Goal: Task Accomplishment & Management: Use online tool/utility

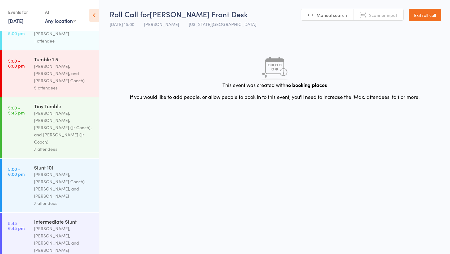
scroll to position [370, 0]
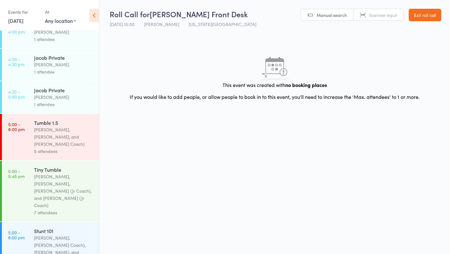
click at [41, 126] on div "[PERSON_NAME], [PERSON_NAME], and [PERSON_NAME] Coach)" at bounding box center [64, 137] width 60 height 22
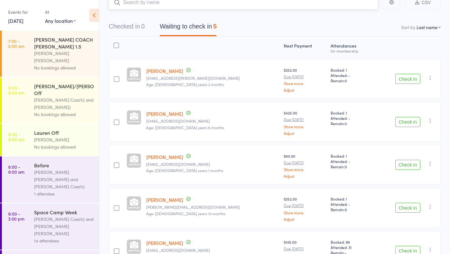
scroll to position [88, 0]
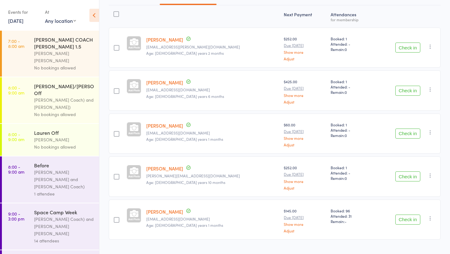
click at [409, 171] on button "Check in" at bounding box center [407, 176] width 25 height 10
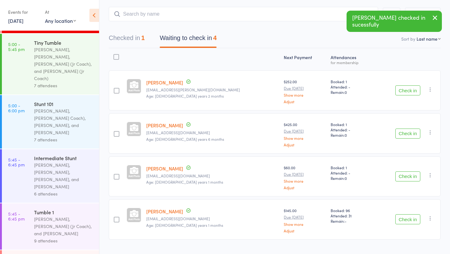
scroll to position [498, 0]
click at [42, 215] on div "[PERSON_NAME], [PERSON_NAME] (Jr Coach), and [PERSON_NAME]" at bounding box center [64, 226] width 60 height 22
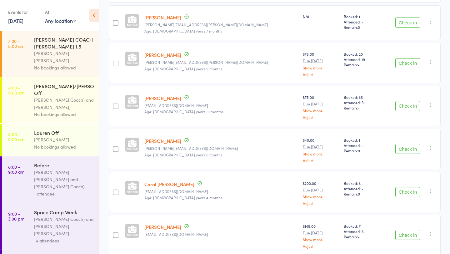
scroll to position [244, 0]
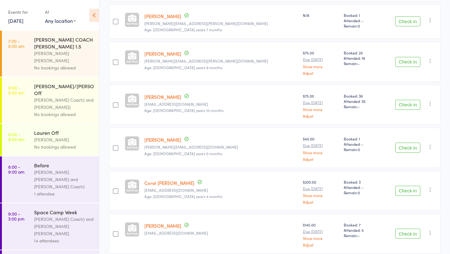
click at [410, 142] on button "Check in" at bounding box center [407, 147] width 25 height 10
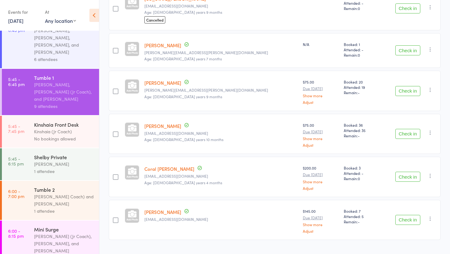
scroll to position [632, 0]
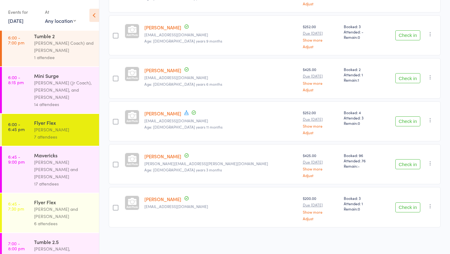
scroll to position [785, 0]
click at [64, 199] on div "Flyer Flex" at bounding box center [64, 202] width 60 height 7
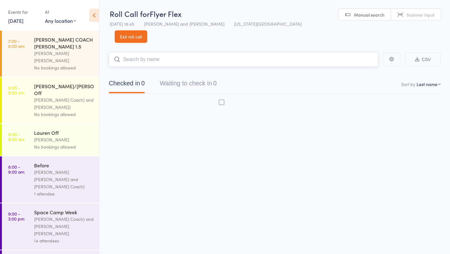
scroll to position [0, 0]
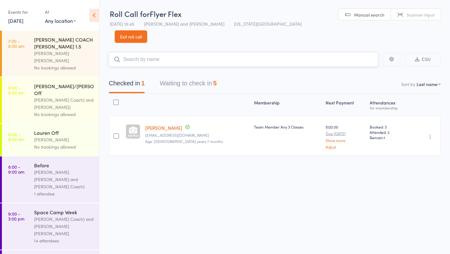
click at [201, 77] on button "Waiting to check in 5" at bounding box center [188, 85] width 57 height 17
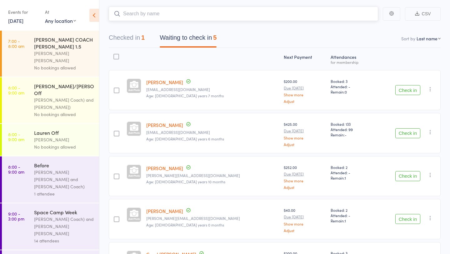
scroll to position [88, 0]
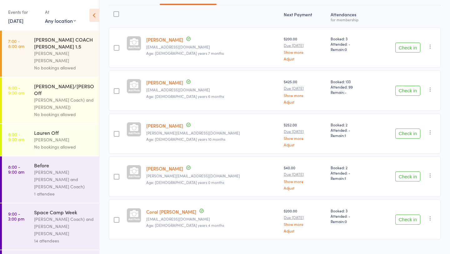
click at [407, 128] on button "Check in" at bounding box center [407, 133] width 25 height 10
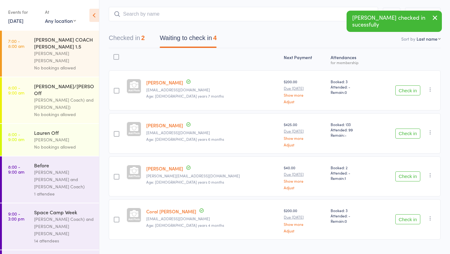
click at [406, 171] on button "Check in" at bounding box center [407, 176] width 25 height 10
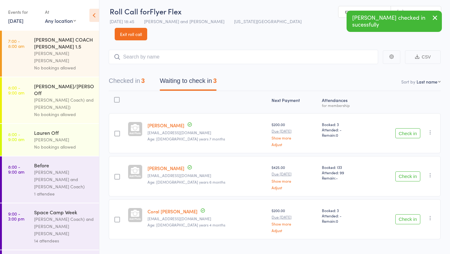
click at [128, 74] on button "Checked in 3" at bounding box center [127, 82] width 36 height 17
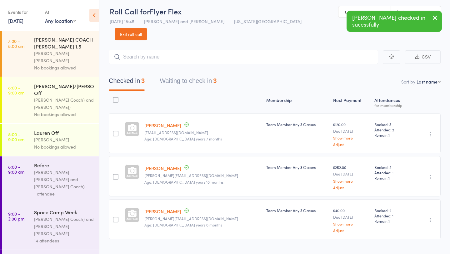
click at [431, 131] on icon "button" at bounding box center [430, 134] width 6 height 6
click at [421, 142] on li "Undo check-in" at bounding box center [408, 146] width 52 height 8
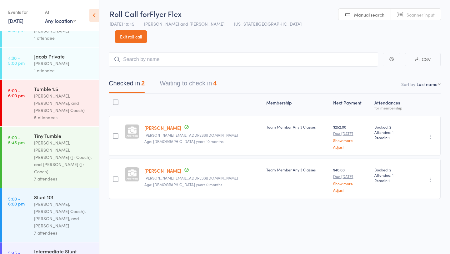
scroll to position [404, 0]
click at [50, 93] on div "[PERSON_NAME], [PERSON_NAME], and [PERSON_NAME] Coach)" at bounding box center [64, 104] width 60 height 22
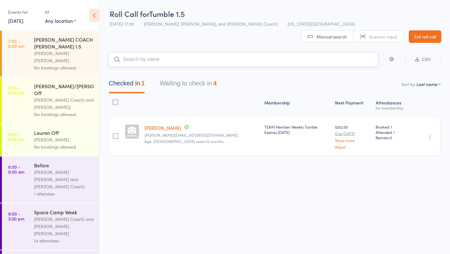
click at [191, 77] on button "Waiting to check in 4" at bounding box center [188, 85] width 57 height 17
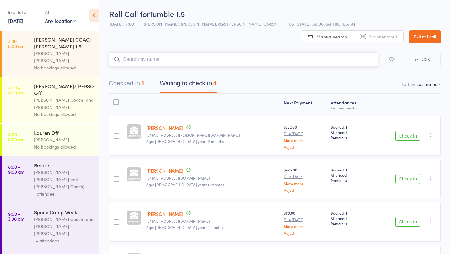
scroll to position [46, 0]
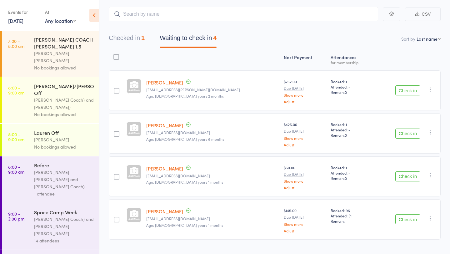
click at [403, 128] on button "Check in" at bounding box center [407, 133] width 25 height 10
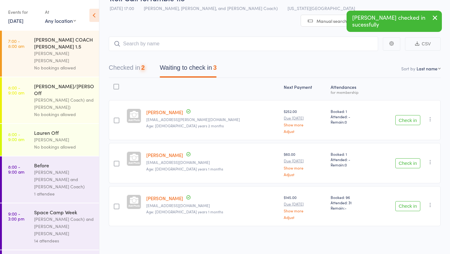
scroll to position [3, 0]
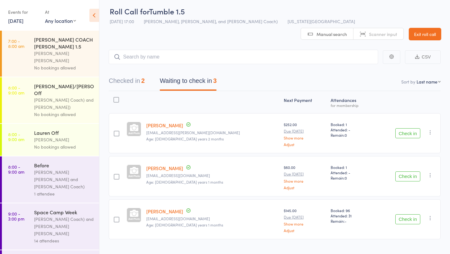
click at [412, 214] on button "Check in" at bounding box center [407, 219] width 25 height 10
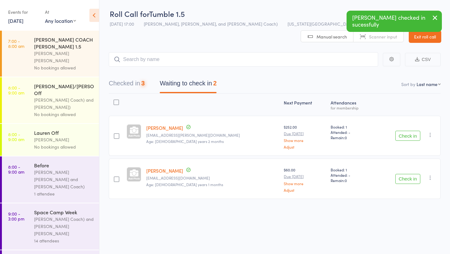
scroll to position [0, 0]
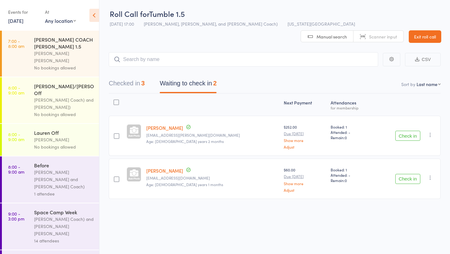
click at [403, 131] on button "Check in" at bounding box center [407, 136] width 25 height 10
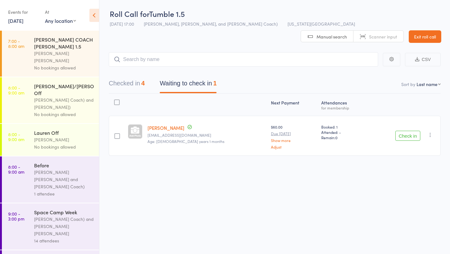
click at [403, 131] on button "Check in" at bounding box center [407, 136] width 25 height 10
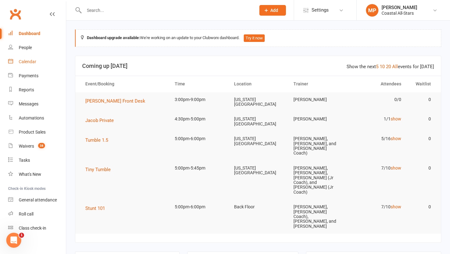
click at [32, 62] on div "Calendar" at bounding box center [27, 61] width 17 height 5
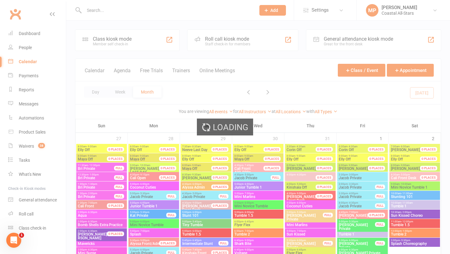
click at [29, 213] on div "Loading" at bounding box center [225, 127] width 450 height 254
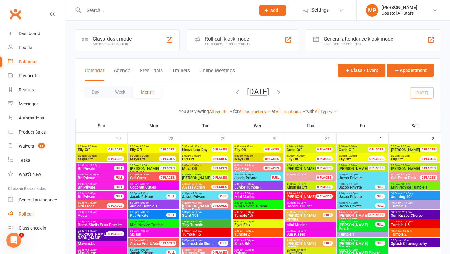
click at [26, 213] on div "Roll call" at bounding box center [26, 213] width 15 height 5
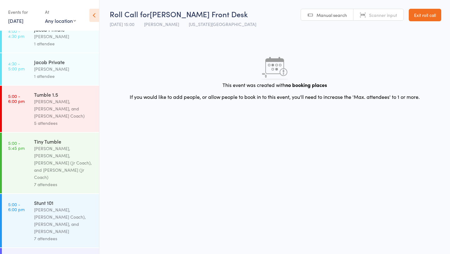
scroll to position [412, 0]
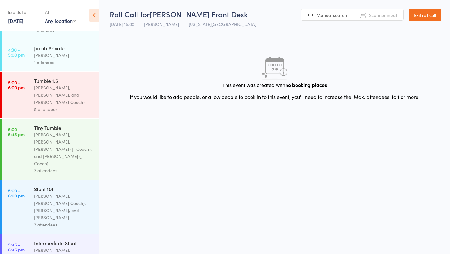
click at [44, 131] on div "[PERSON_NAME], [PERSON_NAME], [PERSON_NAME] (Jr Coach), and [PERSON_NAME] (Jr C…" at bounding box center [64, 149] width 60 height 36
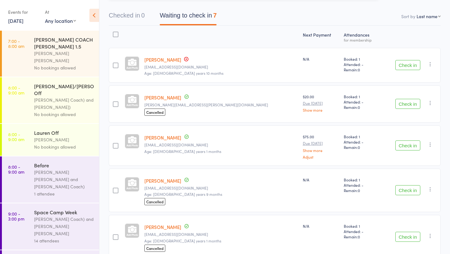
scroll to position [108, 0]
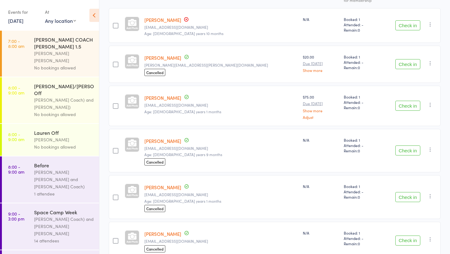
click at [404, 103] on button "Check in" at bounding box center [407, 106] width 25 height 10
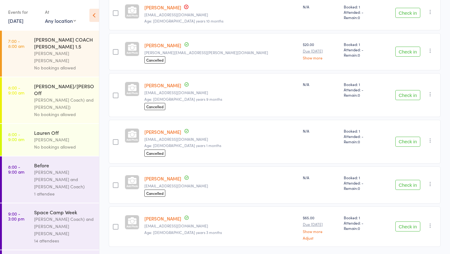
scroll to position [140, 0]
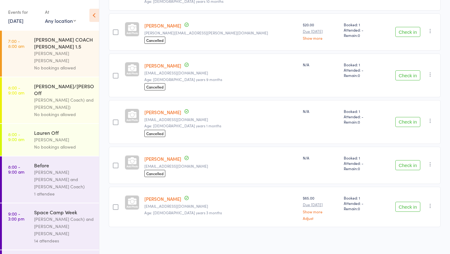
click at [412, 205] on button "Check in" at bounding box center [407, 206] width 25 height 10
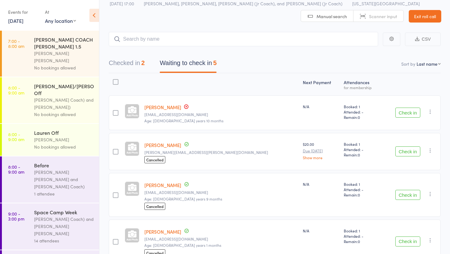
scroll to position [22, 0]
click at [412, 109] on button "Check in" at bounding box center [407, 112] width 25 height 10
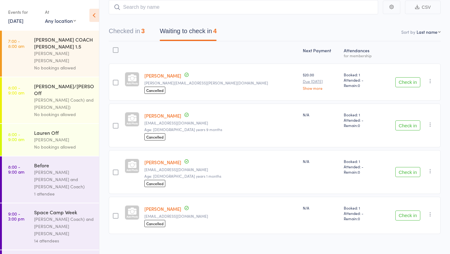
scroll to position [60, 0]
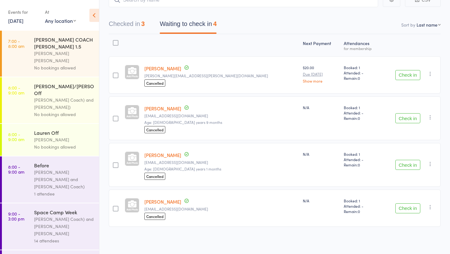
click at [406, 161] on button "Check in" at bounding box center [407, 165] width 25 height 10
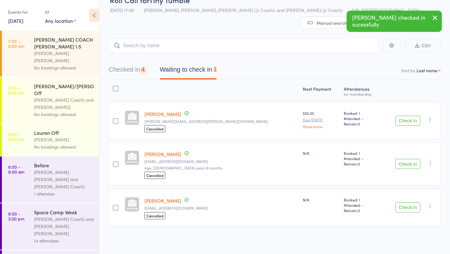
scroll to position [13, 0]
click at [404, 208] on button "Check in" at bounding box center [407, 208] width 25 height 10
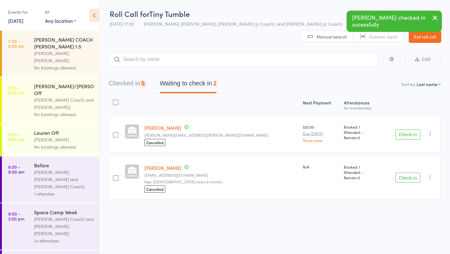
scroll to position [0, 0]
click at [151, 60] on input "search" at bounding box center [243, 59] width 269 height 14
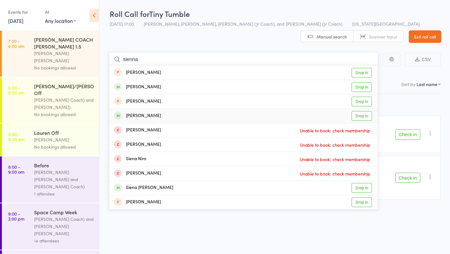
type input "sienna"
click at [360, 115] on link "Drop in" at bounding box center [361, 116] width 20 height 10
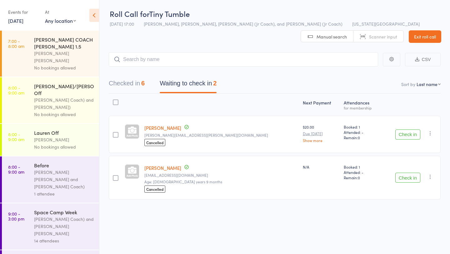
click at [407, 134] on button "Check in" at bounding box center [407, 134] width 25 height 10
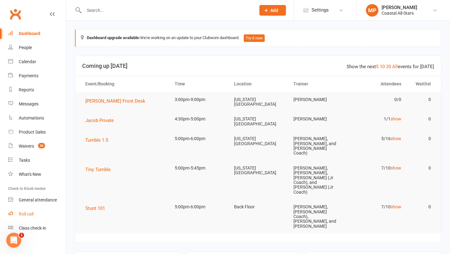
click at [23, 214] on div "Roll call" at bounding box center [26, 213] width 15 height 5
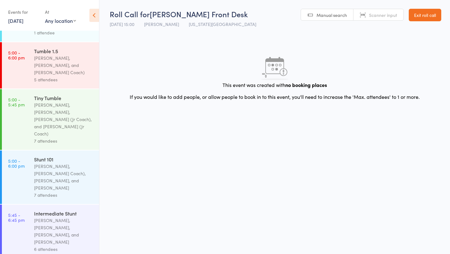
scroll to position [442, 0]
click at [46, 162] on div "[PERSON_NAME], [PERSON_NAME] Coach), [PERSON_NAME], and [PERSON_NAME]" at bounding box center [64, 176] width 60 height 29
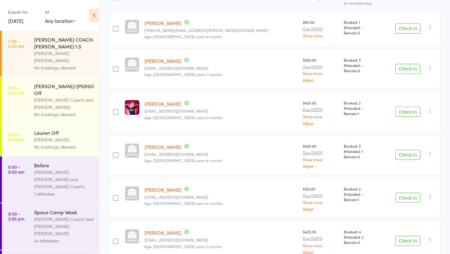
scroll to position [106, 0]
click at [405, 112] on button "Check in" at bounding box center [407, 111] width 25 height 10
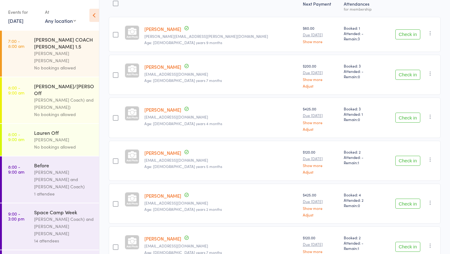
scroll to position [139, 0]
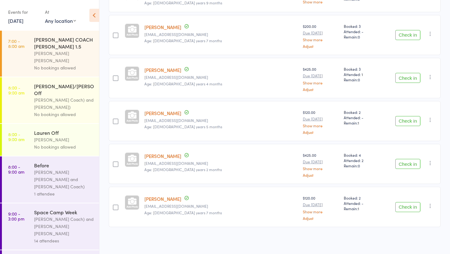
click at [412, 205] on button "Check in" at bounding box center [407, 207] width 25 height 10
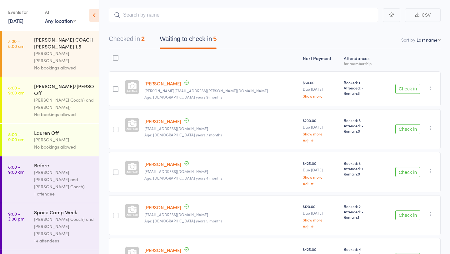
scroll to position [20, 0]
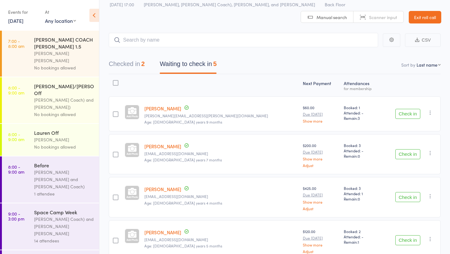
click at [409, 152] on button "Check in" at bounding box center [407, 154] width 25 height 10
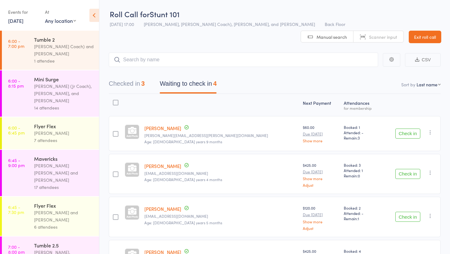
scroll to position [781, 0]
click at [36, 137] on div "7 attendees" at bounding box center [64, 140] width 60 height 7
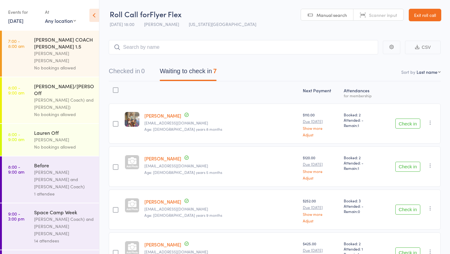
click at [192, 51] on input "search" at bounding box center [243, 47] width 269 height 14
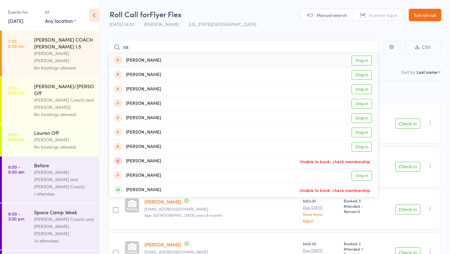
type input "s"
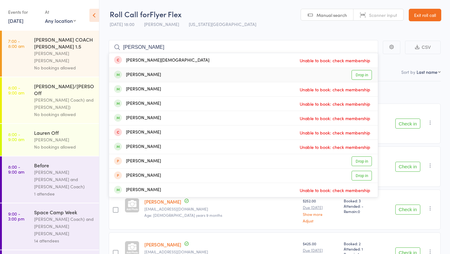
type input "annabell"
click at [357, 75] on link "Drop in" at bounding box center [361, 75] width 20 height 10
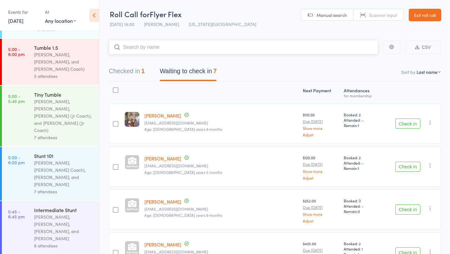
scroll to position [444, 0]
click at [58, 215] on div "[PERSON_NAME], [PERSON_NAME], [PERSON_NAME], and [PERSON_NAME]" at bounding box center [64, 229] width 60 height 29
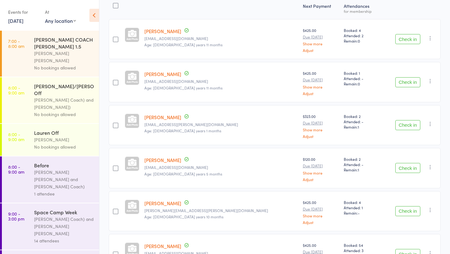
scroll to position [99, 0]
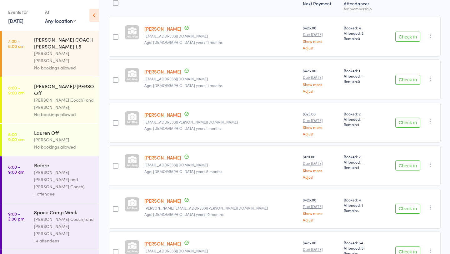
click at [414, 117] on button "Check in" at bounding box center [407, 122] width 25 height 10
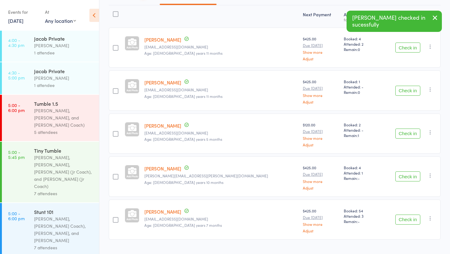
scroll to position [845, 0]
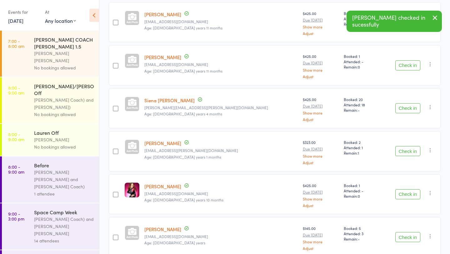
scroll to position [151, 0]
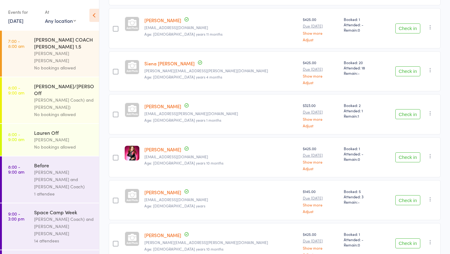
click at [409, 109] on button "Check in" at bounding box center [407, 114] width 25 height 10
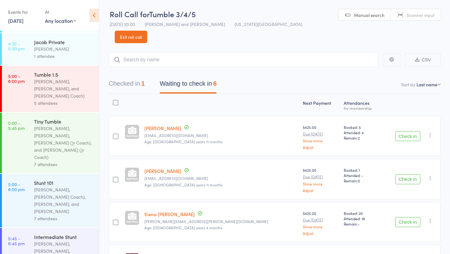
scroll to position [418, 0]
click at [65, 186] on div "Jacob Westbrooks, Annabelle (Jr Coach), Lili Cade, and Kat Timothy" at bounding box center [64, 200] width 60 height 29
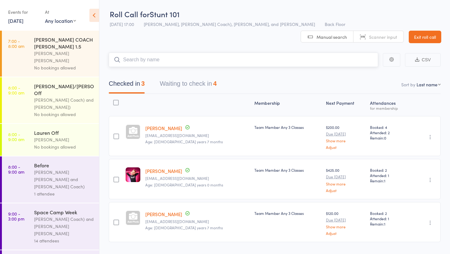
click at [193, 80] on button "Waiting to check in 4" at bounding box center [188, 85] width 57 height 17
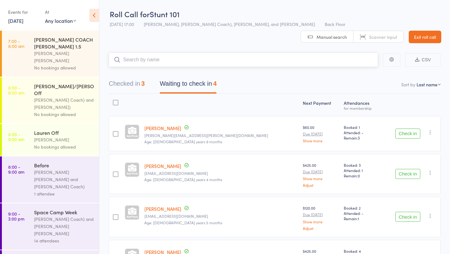
scroll to position [53, 0]
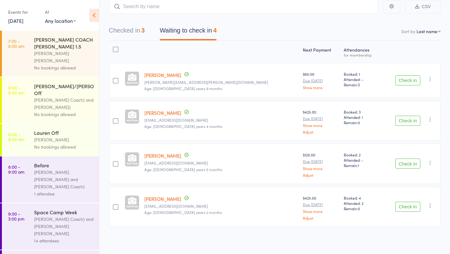
click at [409, 161] on button "Check in" at bounding box center [407, 163] width 25 height 10
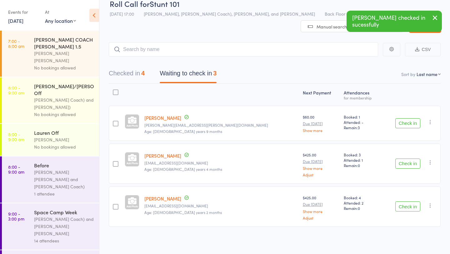
click at [408, 204] on button "Check in" at bounding box center [407, 206] width 25 height 10
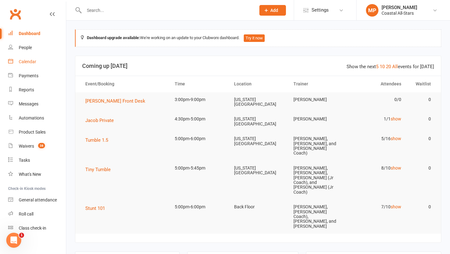
click at [23, 61] on div "Calendar" at bounding box center [27, 61] width 17 height 5
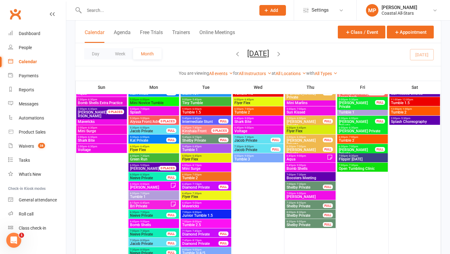
scroll to position [60, 0]
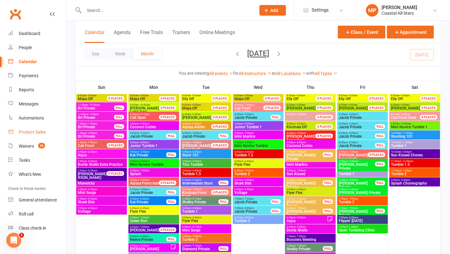
click at [40, 130] on div "Product Sales" at bounding box center [32, 131] width 27 height 5
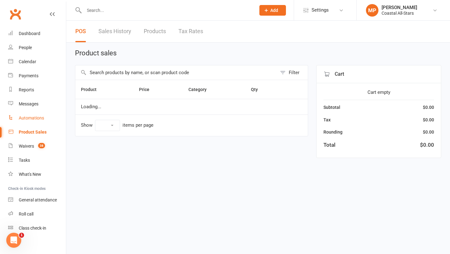
select select "10"
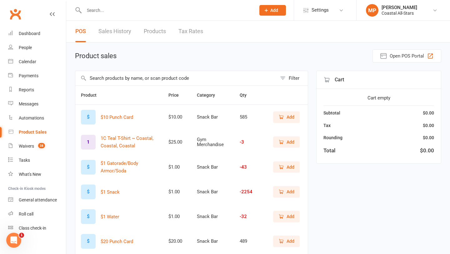
click at [194, 80] on input "text" at bounding box center [175, 78] width 201 height 14
click at [285, 218] on span "Add" at bounding box center [286, 216] width 16 height 7
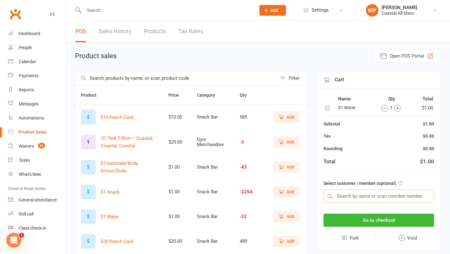
click at [352, 197] on input "text" at bounding box center [378, 195] width 111 height 13
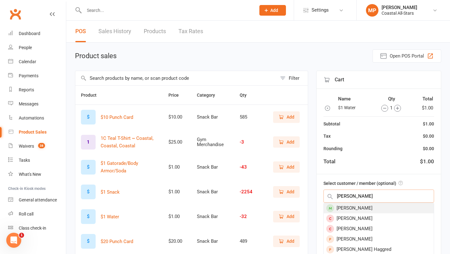
type input "kinley ro"
click at [363, 206] on div "Kinley Rodgers" at bounding box center [379, 208] width 110 height 10
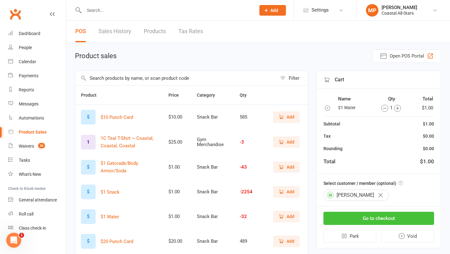
click at [368, 217] on button "Go to checkout" at bounding box center [378, 217] width 111 height 13
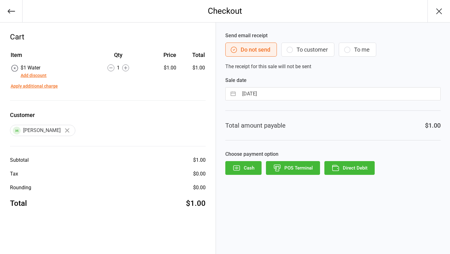
click at [349, 166] on button "Direct Debit" at bounding box center [349, 168] width 50 height 14
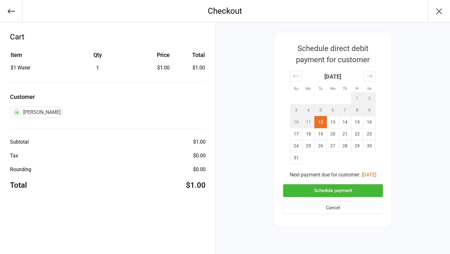
click at [339, 190] on button "Schedule payment" at bounding box center [333, 190] width 100 height 13
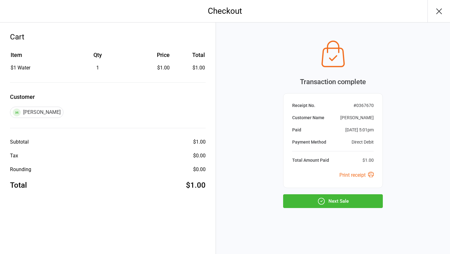
click at [342, 201] on button "Next Sale" at bounding box center [333, 201] width 100 height 14
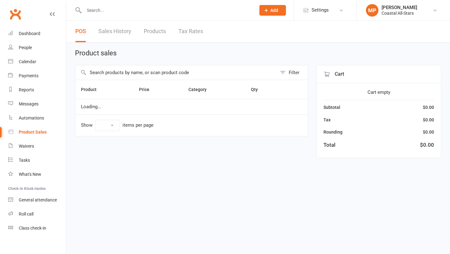
select select "10"
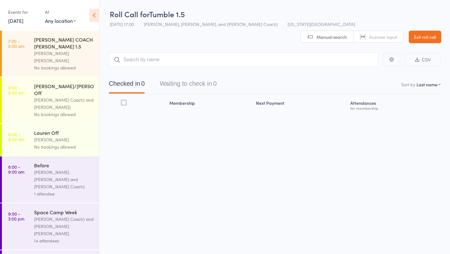
scroll to position [0, 0]
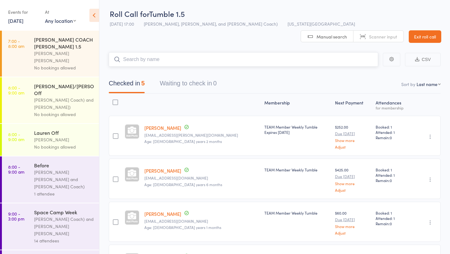
click at [191, 77] on button "Waiting to check in 0" at bounding box center [188, 85] width 57 height 17
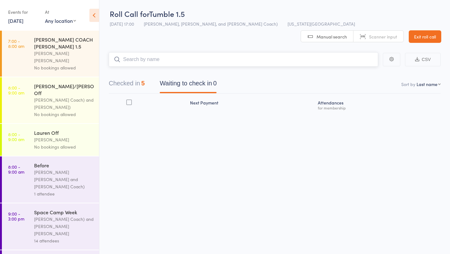
click at [133, 77] on button "Checked in 5" at bounding box center [127, 85] width 36 height 17
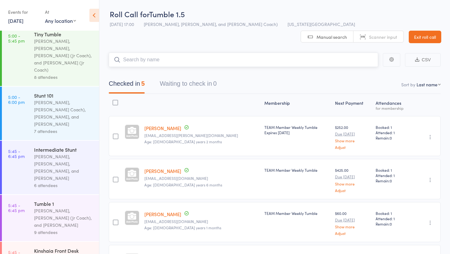
scroll to position [507, 0]
click at [43, 152] on div "[PERSON_NAME], [PERSON_NAME], [PERSON_NAME], and [PERSON_NAME]" at bounding box center [64, 166] width 60 height 29
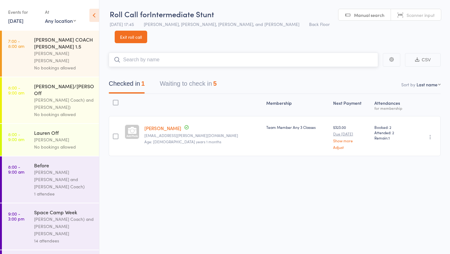
click at [198, 77] on button "Waiting to check in 5" at bounding box center [188, 85] width 57 height 17
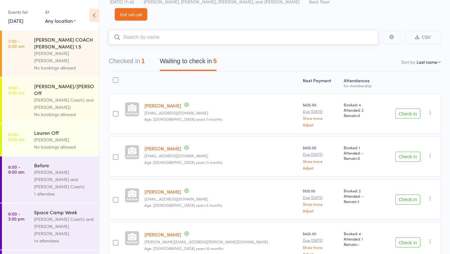
scroll to position [88, 0]
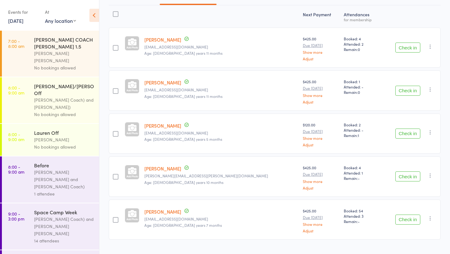
click at [406, 86] on button "Check in" at bounding box center [407, 91] width 25 height 10
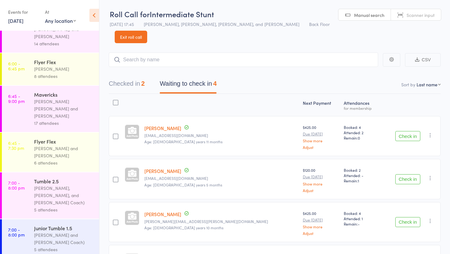
scroll to position [46, 0]
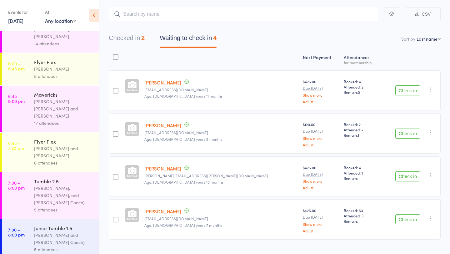
click at [48, 184] on div "[PERSON_NAME], [PERSON_NAME], and [PERSON_NAME] Coach)" at bounding box center [64, 195] width 60 height 22
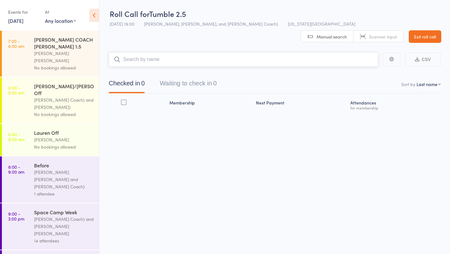
scroll to position [0, 0]
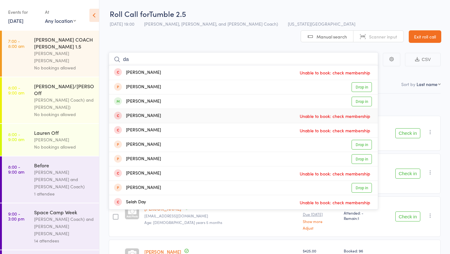
type input "d"
type input "daph"
drag, startPoint x: 245, startPoint y: 90, endPoint x: 183, endPoint y: 90, distance: 62.2
click at [183, 94] on div "[PERSON_NAME] Drop in" at bounding box center [243, 101] width 269 height 14
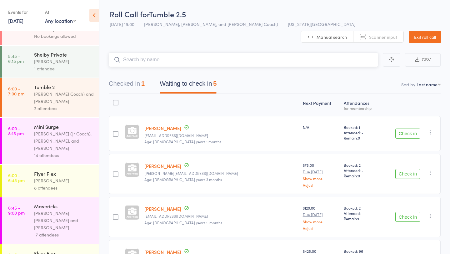
scroll to position [735, 0]
click at [160, 52] on input "search" at bounding box center [243, 59] width 269 height 14
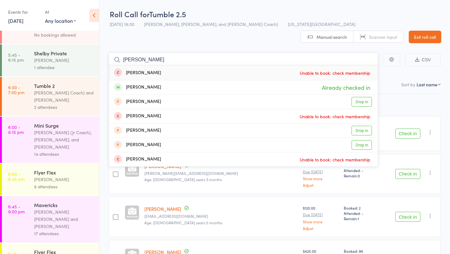
type input "[PERSON_NAME]"
click at [408, 94] on div "Next Payment Atten­dances for membership [PERSON_NAME] [EMAIL_ADDRESS][DOMAIN_N…" at bounding box center [275, 209] width 332 height 231
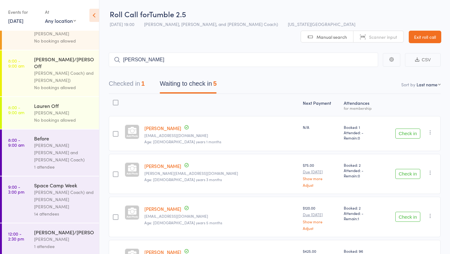
scroll to position [0, 0]
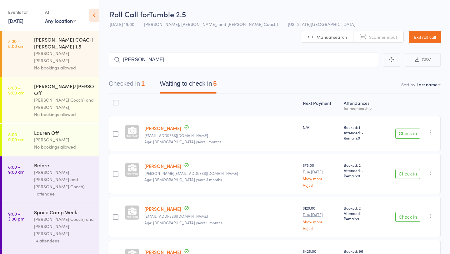
click at [318, 34] on span "Manual search" at bounding box center [331, 37] width 30 height 6
click at [299, 12] on header "Roll Call for Tumble 2.5 [DATE] 19:00 [PERSON_NAME], [PERSON_NAME], and [PERSON…" at bounding box center [274, 21] width 350 height 43
click at [310, 31] on link "Manual search" at bounding box center [327, 37] width 52 height 12
click at [322, 34] on span "Manual search" at bounding box center [331, 37] width 30 height 6
click at [427, 31] on link "Exit roll call" at bounding box center [425, 37] width 32 height 12
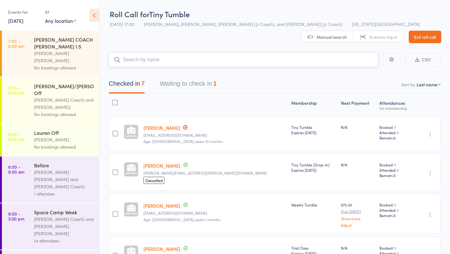
click at [182, 86] on button "Waiting to check in 1" at bounding box center [188, 85] width 57 height 17
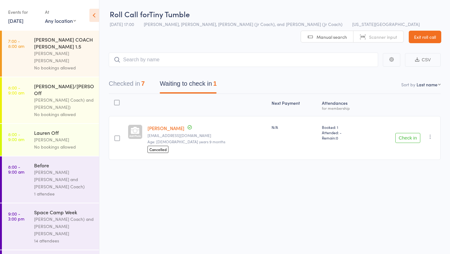
click at [431, 135] on icon "button" at bounding box center [430, 136] width 6 height 6
click at [276, 191] on div "Roll Call for Tiny Tumble [DATE] 17:00 [PERSON_NAME], [PERSON_NAME], [PERSON_NA…" at bounding box center [225, 127] width 450 height 254
click at [160, 128] on link "[PERSON_NAME]" at bounding box center [165, 128] width 37 height 7
click at [122, 82] on button "Checked in 7" at bounding box center [127, 85] width 36 height 17
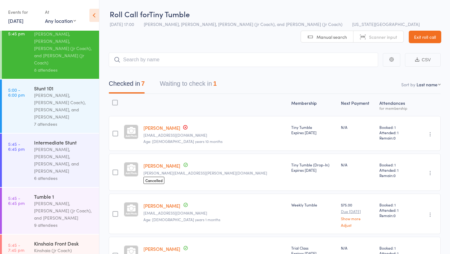
scroll to position [513, 0]
click at [57, 199] on div "[PERSON_NAME], [PERSON_NAME] (Jr Coach), and [PERSON_NAME]" at bounding box center [64, 210] width 60 height 22
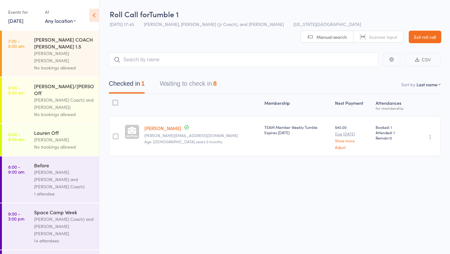
click at [184, 77] on button "Waiting to check in 8" at bounding box center [188, 85] width 57 height 17
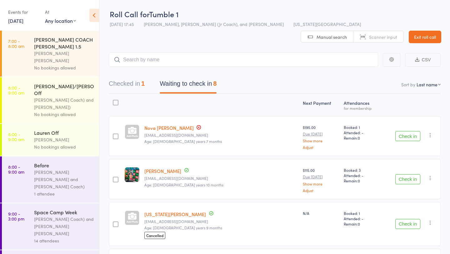
click at [172, 52] on input "search" at bounding box center [243, 59] width 269 height 14
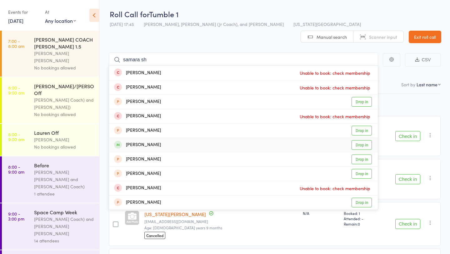
type input "samara sh"
click at [359, 140] on link "Drop in" at bounding box center [361, 145] width 20 height 10
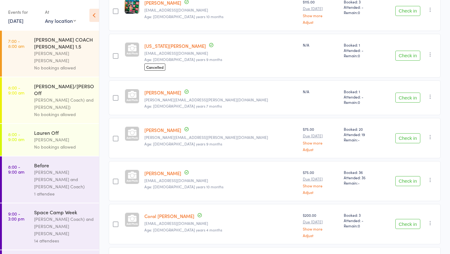
scroll to position [215, 0]
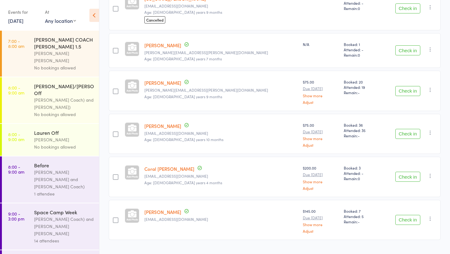
click at [411, 129] on button "Check in" at bounding box center [407, 134] width 25 height 10
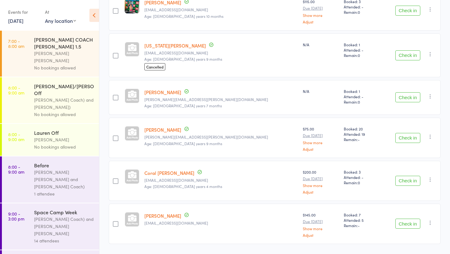
scroll to position [172, 0]
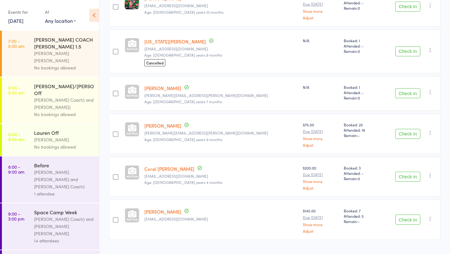
click at [410, 214] on button "Check in" at bounding box center [407, 219] width 25 height 10
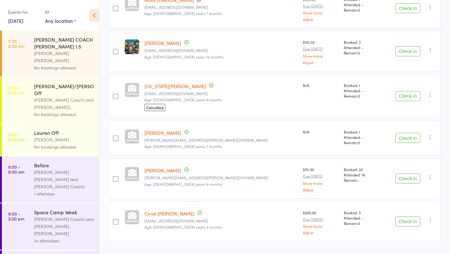
scroll to position [130, 0]
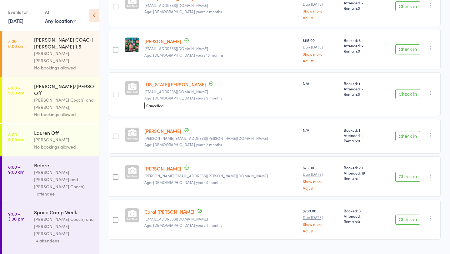
click at [399, 171] on button "Check in" at bounding box center [407, 176] width 25 height 10
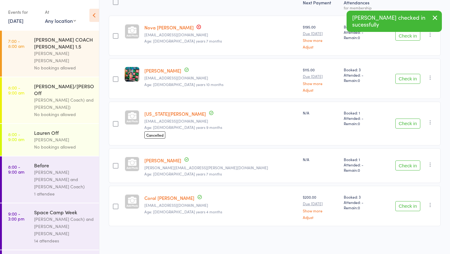
scroll to position [87, 0]
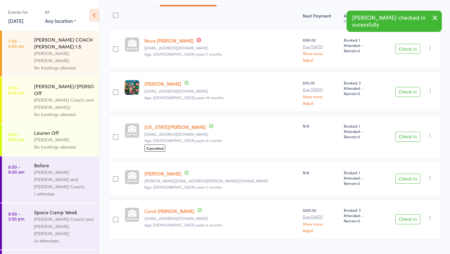
click at [405, 87] on button "Check in" at bounding box center [407, 92] width 25 height 10
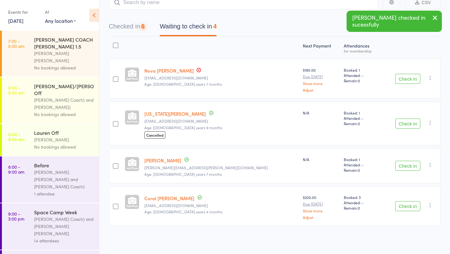
scroll to position [44, 0]
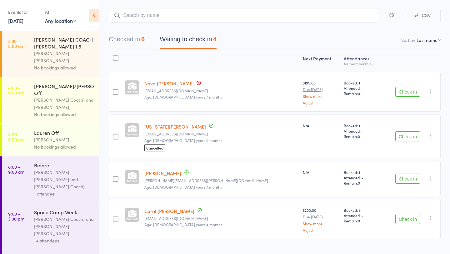
click at [409, 214] on button "Check in" at bounding box center [407, 219] width 25 height 10
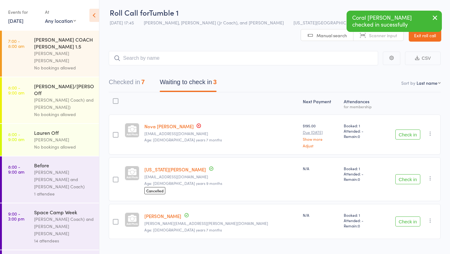
click at [407, 216] on button "Check in" at bounding box center [407, 221] width 25 height 10
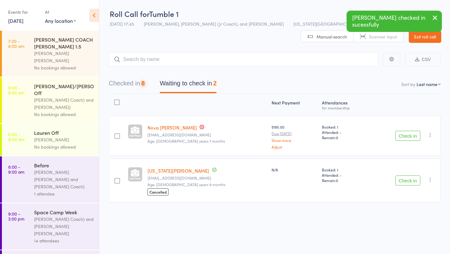
scroll to position [0, 0]
click at [409, 175] on button "Check in" at bounding box center [407, 180] width 25 height 10
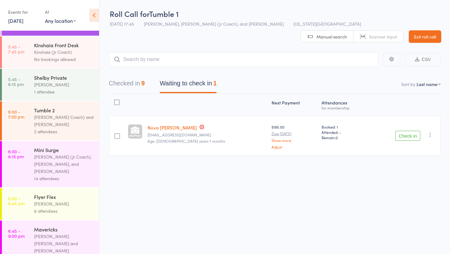
scroll to position [845, 0]
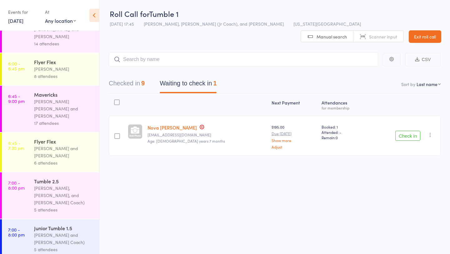
click at [50, 231] on div "[PERSON_NAME] and [PERSON_NAME] Coach)" at bounding box center [64, 238] width 60 height 14
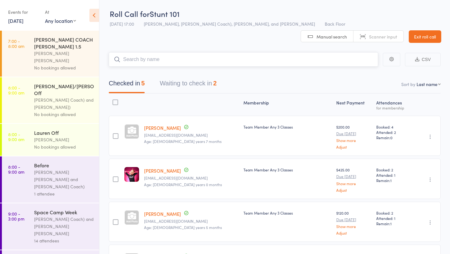
click at [193, 82] on button "Waiting to check in 2" at bounding box center [188, 85] width 57 height 17
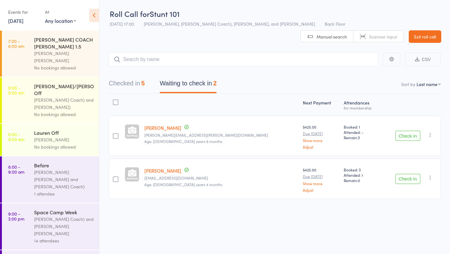
click at [410, 136] on button "Check in" at bounding box center [407, 136] width 25 height 10
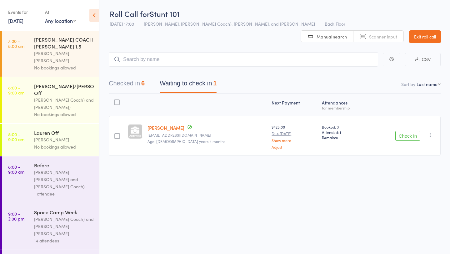
click at [406, 133] on button "Check in" at bounding box center [407, 136] width 25 height 10
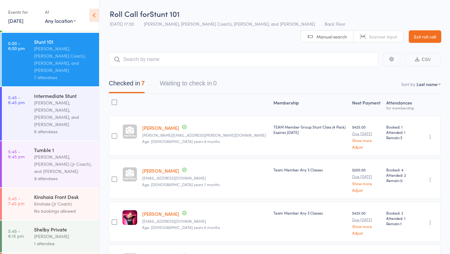
scroll to position [573, 0]
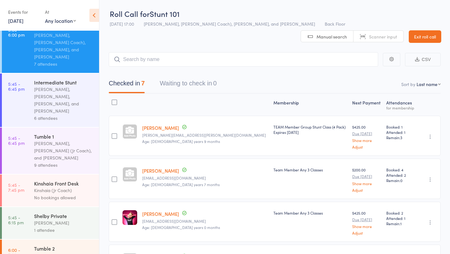
click at [55, 219] on div "[PERSON_NAME]" at bounding box center [64, 222] width 60 height 7
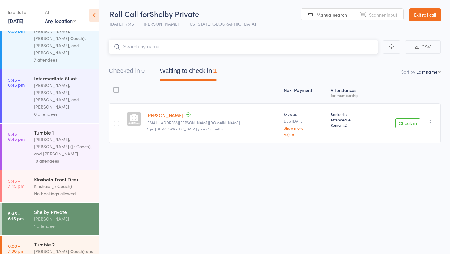
scroll to position [589, 0]
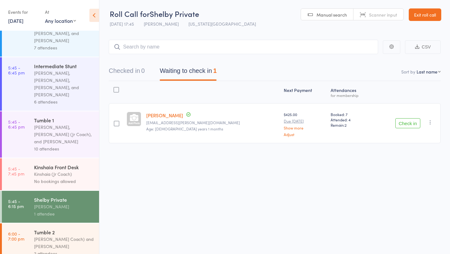
click at [47, 235] on div "Stella (Jr Coach) and Kat Timothy" at bounding box center [64, 242] width 60 height 14
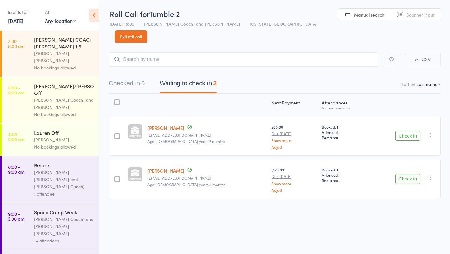
click at [412, 131] on button "Check in" at bounding box center [407, 136] width 25 height 10
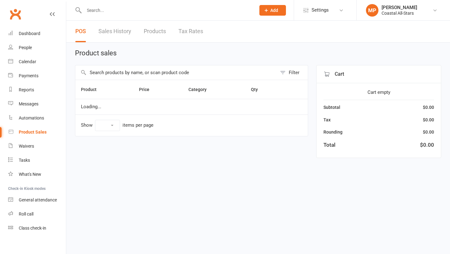
select select "10"
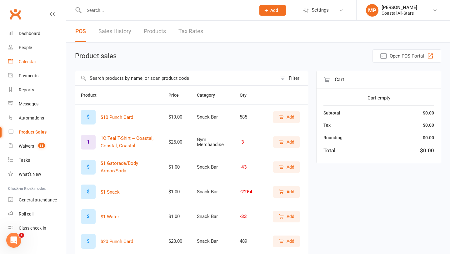
click at [39, 63] on link "Calendar" at bounding box center [37, 62] width 58 height 14
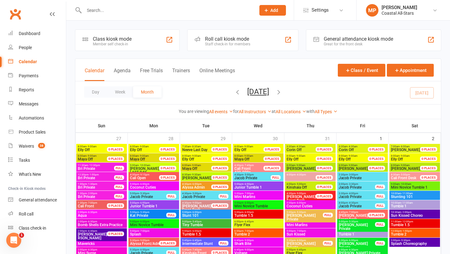
click at [124, 15] on div at bounding box center [163, 10] width 176 height 20
click at [121, 10] on input "text" at bounding box center [166, 10] width 169 height 9
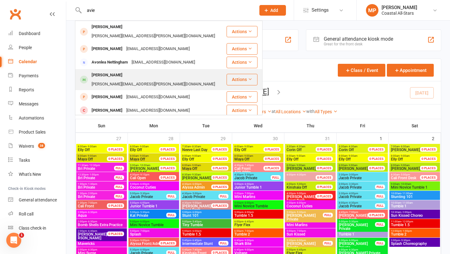
type input "avie"
click at [113, 80] on div "pena.krystal@gmail.com" at bounding box center [153, 84] width 127 height 9
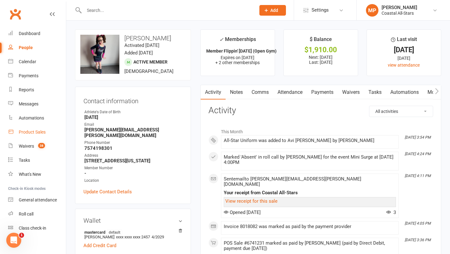
click at [35, 132] on div "Product Sales" at bounding box center [32, 131] width 27 height 5
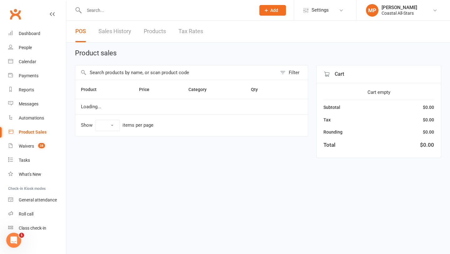
select select "10"
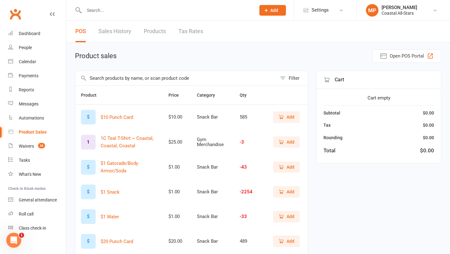
click at [135, 78] on input "text" at bounding box center [175, 78] width 201 height 14
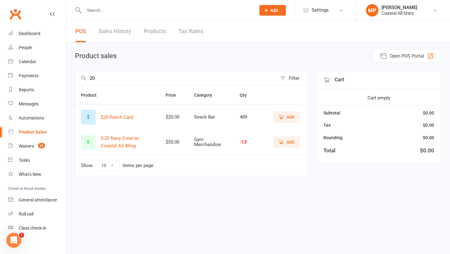
type input "20"
click at [288, 117] on span "Add" at bounding box center [290, 116] width 8 height 7
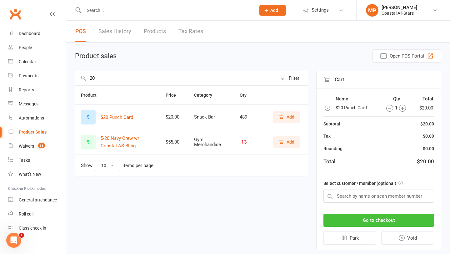
click at [373, 218] on button "Go to checkout" at bounding box center [378, 219] width 111 height 13
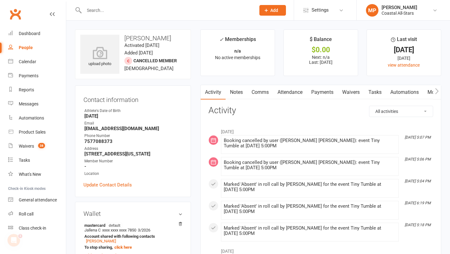
click at [294, 92] on link "Attendance" at bounding box center [290, 92] width 34 height 14
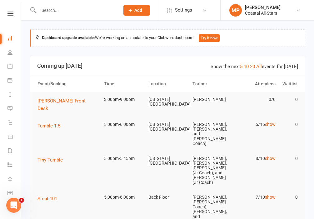
click at [78, 9] on input "text" at bounding box center [76, 10] width 78 height 9
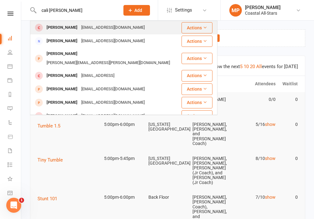
type input "cali madison"
click at [79, 29] on div "jallenameredith@gmail.com" at bounding box center [112, 27] width 67 height 9
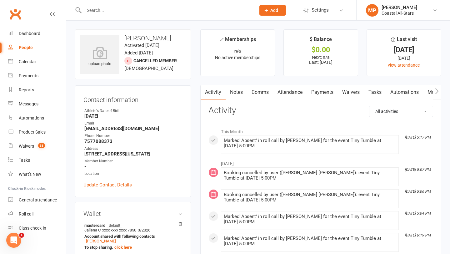
click at [285, 94] on link "Attendance" at bounding box center [290, 92] width 34 height 14
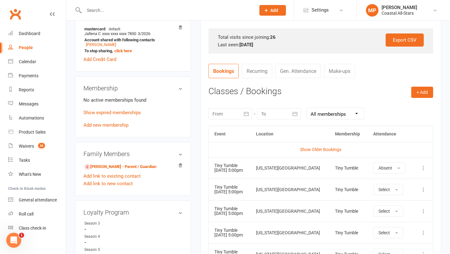
scroll to position [196, 0]
click at [254, 67] on link "Recurring" at bounding box center [257, 70] width 30 height 14
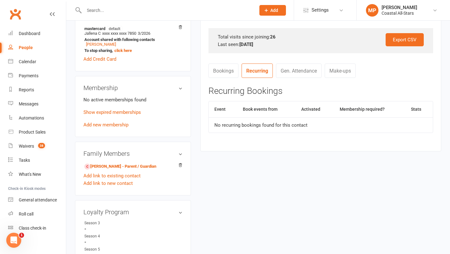
click at [222, 67] on link "Bookings" at bounding box center [223, 70] width 30 height 14
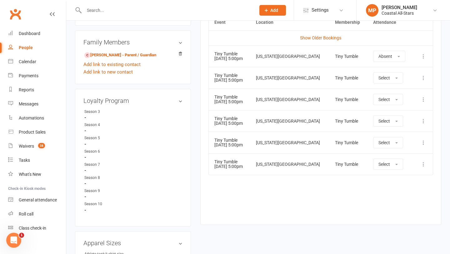
scroll to position [310, 0]
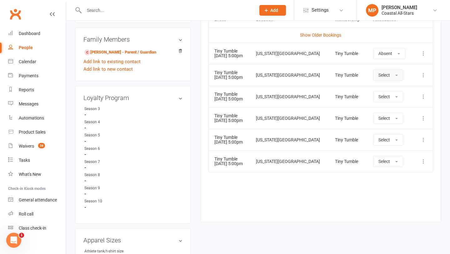
click at [314, 73] on button "Select" at bounding box center [388, 74] width 30 height 11
click at [314, 70] on td "More info View event Remove booking" at bounding box center [423, 75] width 20 height 22
click at [314, 77] on icon at bounding box center [423, 75] width 6 height 6
click at [314, 112] on link "Remove booking" at bounding box center [396, 112] width 62 height 12
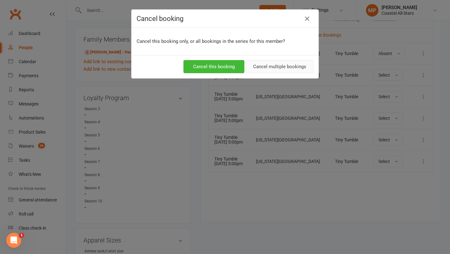
click at [295, 67] on button "Cancel multiple bookings" at bounding box center [279, 66] width 67 height 13
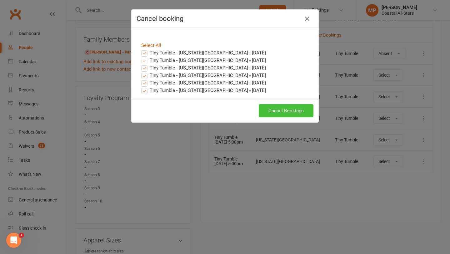
click at [283, 111] on button "Cancel Bookings" at bounding box center [286, 110] width 55 height 13
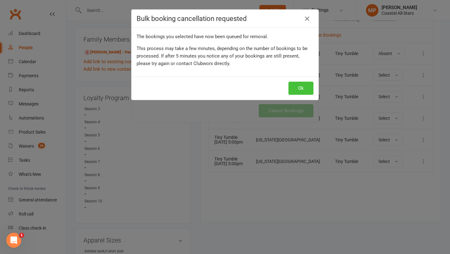
click at [297, 86] on button "Ok" at bounding box center [300, 88] width 25 height 13
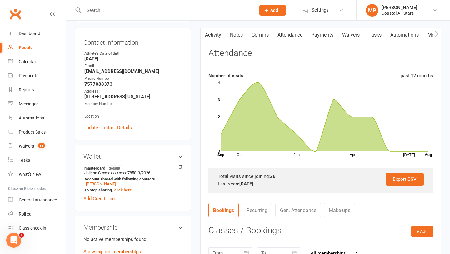
scroll to position [0, 0]
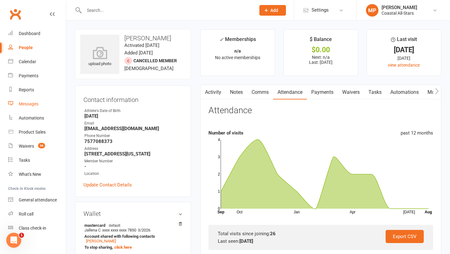
click at [32, 102] on div "Messages" at bounding box center [29, 103] width 20 height 5
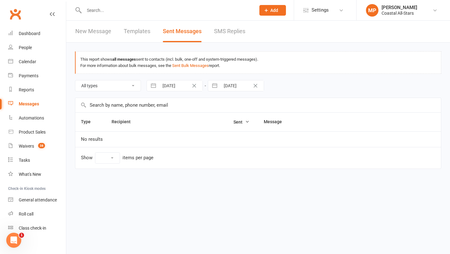
select select "10"
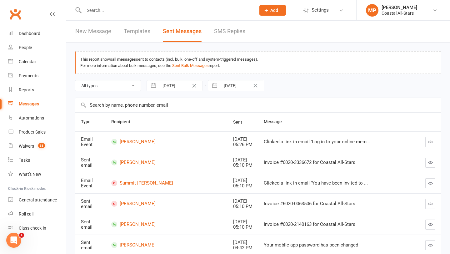
click at [230, 106] on input "text" at bounding box center [257, 105] width 365 height 14
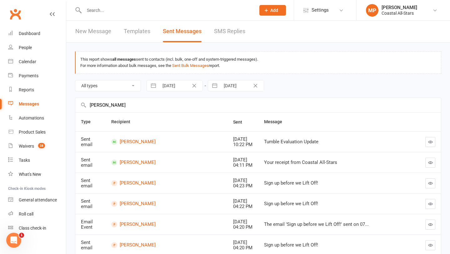
type input "ryan west"
click at [96, 30] on link "New Message" at bounding box center [93, 32] width 36 height 22
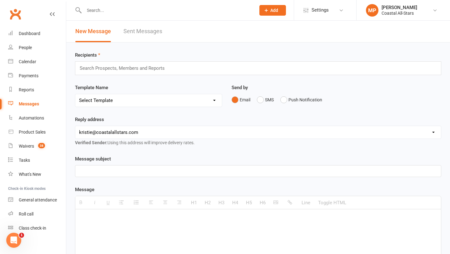
click at [132, 102] on select "Select Template [Email] Bi-Annual Assessment [Email] Boosters [Email] Card Fail…" at bounding box center [148, 100] width 146 height 12
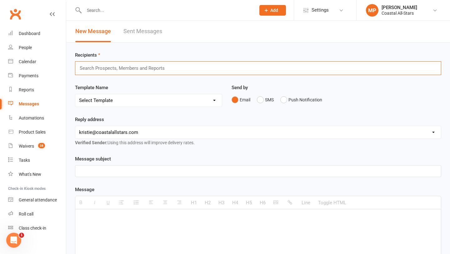
click at [144, 64] on input "text" at bounding box center [125, 68] width 92 height 8
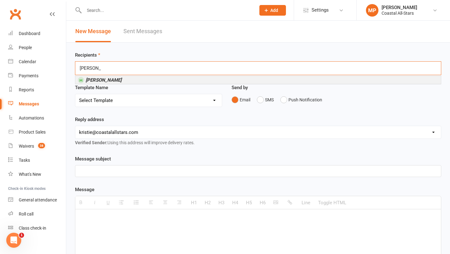
type input "ryan west"
click at [134, 79] on li "Ryan West" at bounding box center [257, 80] width 365 height 8
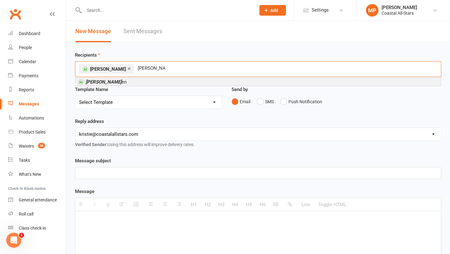
type input "annabelle ve"
click at [140, 81] on li "Annabelle Ve en" at bounding box center [257, 82] width 365 height 8
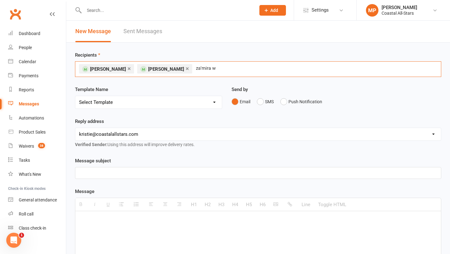
drag, startPoint x: 203, startPoint y: 69, endPoint x: 185, endPoint y: 67, distance: 18.8
click at [185, 67] on div "× Ryan West × Annabelle Veen za'mira w za'mira w" at bounding box center [258, 69] width 366 height 16
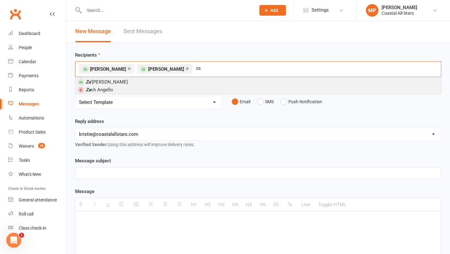
type input "za"
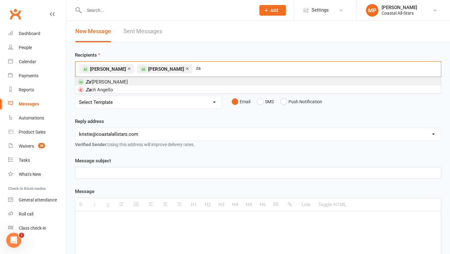
click at [201, 82] on li "Za ’Mira Walston" at bounding box center [257, 82] width 365 height 8
type input "izzy b"
click at [171, 82] on li "Izzy B ehm" at bounding box center [257, 82] width 365 height 8
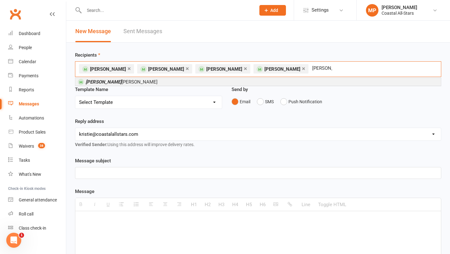
type input "annalee"
click at [246, 82] on li "Annalee Cortez" at bounding box center [257, 82] width 365 height 8
type input "myra"
click at [195, 82] on li "Myra Hernandez" at bounding box center [257, 82] width 365 height 8
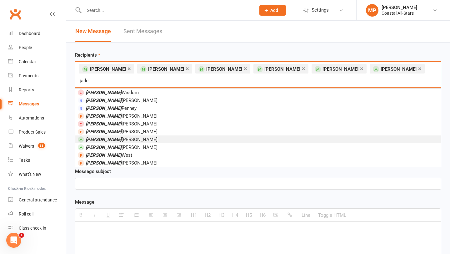
type input "jade"
click at [146, 135] on li "Jade Lutz" at bounding box center [257, 139] width 365 height 8
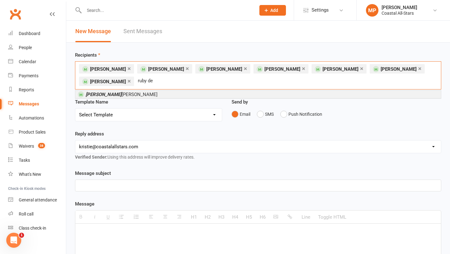
type input "ruby de"
click at [149, 93] on li "Ruby De Marco" at bounding box center [257, 94] width 365 height 8
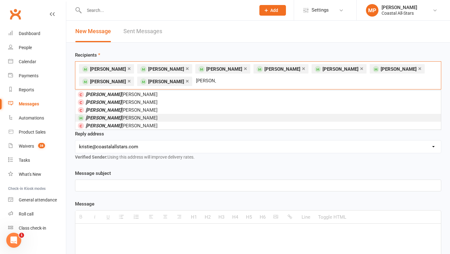
type input "lucia"
click at [135, 119] on li "Lucia LiCausi" at bounding box center [257, 118] width 365 height 8
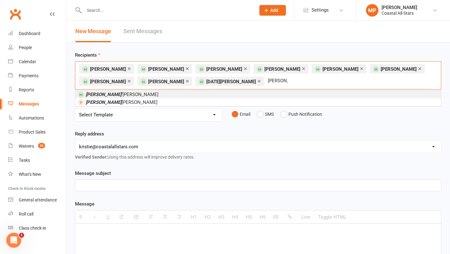
type input "aubrey o"
click at [112, 96] on span "Aubrey O ’Neal" at bounding box center [122, 95] width 73 height 6
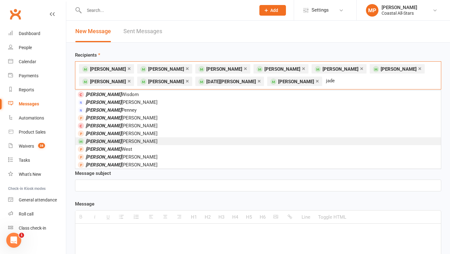
type input "jade"
click at [102, 141] on span "Jade Greene" at bounding box center [122, 141] width 72 height 6
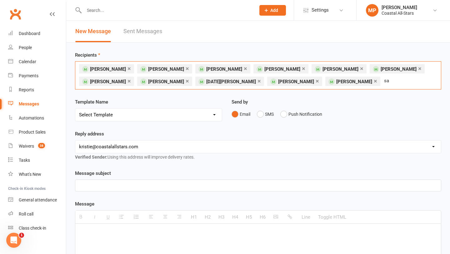
type input "s"
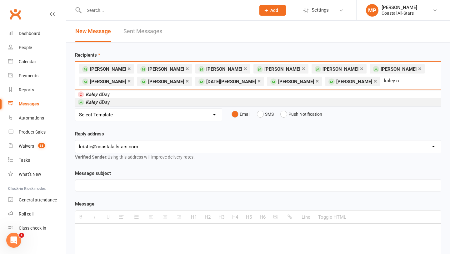
type input "kaley o"
click at [197, 103] on li "Kaley O Day" at bounding box center [257, 102] width 365 height 8
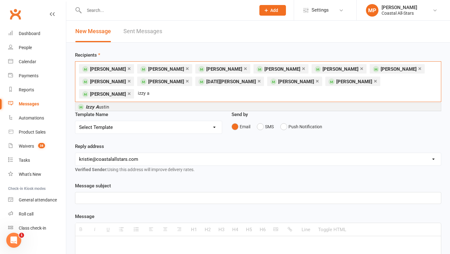
type input "izzy a"
click at [111, 103] on li "Izzy A ustin" at bounding box center [257, 107] width 365 height 8
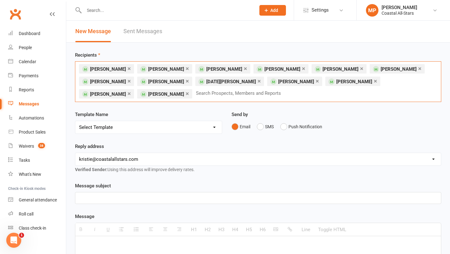
click at [128, 124] on select "Select Template [Email] Bi-Annual Assessment [Email] Boosters [Email] Card Fail…" at bounding box center [148, 127] width 146 height 12
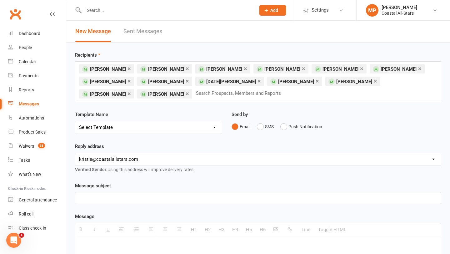
click at [107, 196] on p at bounding box center [258, 197] width 358 height 7
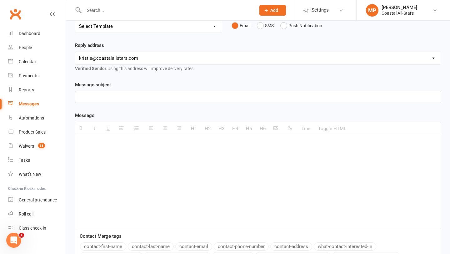
scroll to position [99, 0]
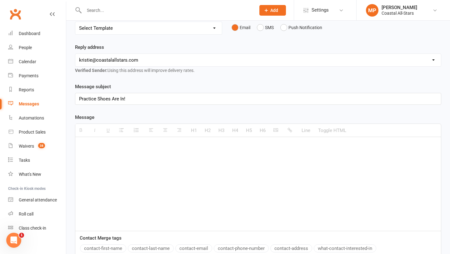
click at [96, 147] on p at bounding box center [258, 145] width 358 height 7
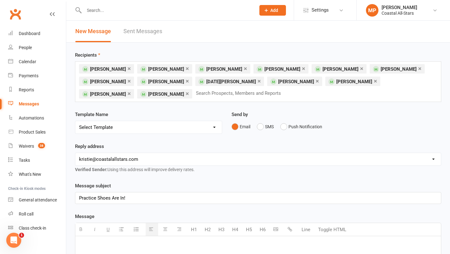
scroll to position [3, 0]
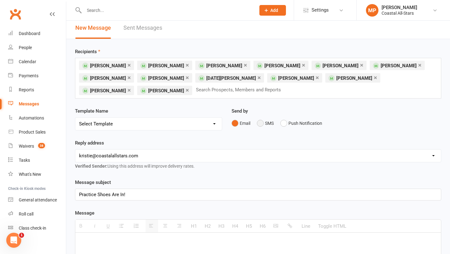
click at [262, 120] on button "SMS" at bounding box center [265, 123] width 17 height 12
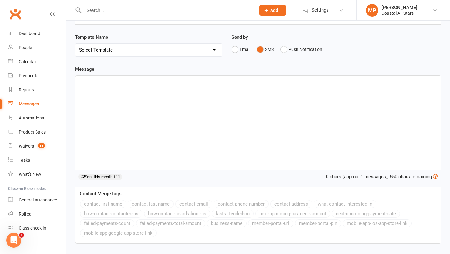
scroll to position [72, 0]
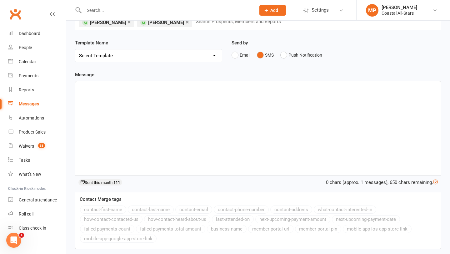
click at [93, 96] on div at bounding box center [257, 128] width 365 height 94
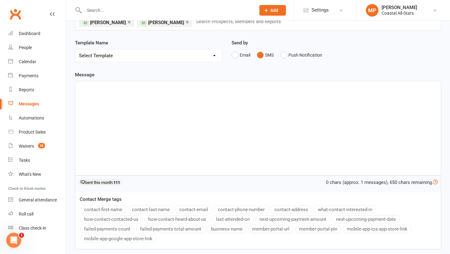
click at [92, 85] on p at bounding box center [258, 87] width 358 height 7
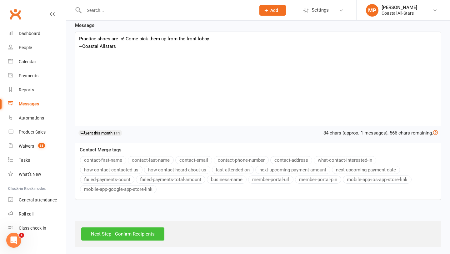
click at [130, 219] on input "Next Step - Confirm Recipients" at bounding box center [122, 233] width 83 height 13
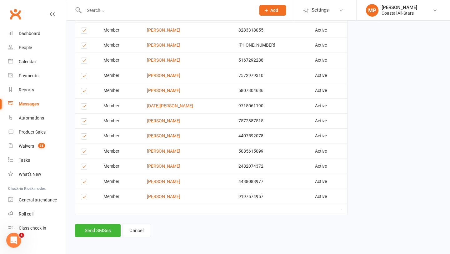
scroll to position [162, 0]
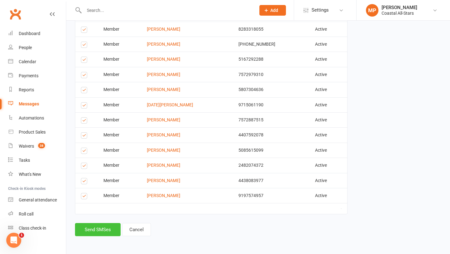
click at [91, 219] on button "Send SMSes" at bounding box center [98, 229] width 46 height 13
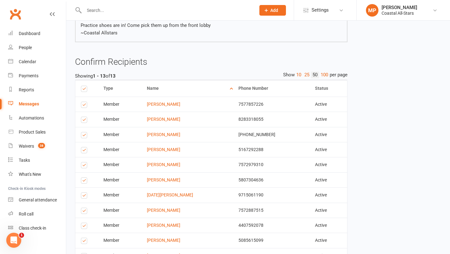
scroll to position [156, 0]
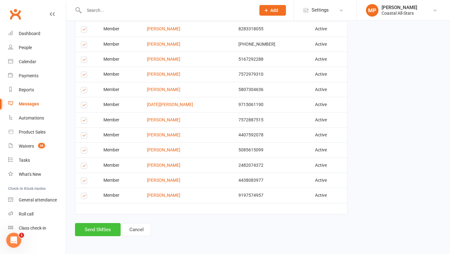
click at [94, 219] on button "Send SMSes" at bounding box center [98, 229] width 46 height 13
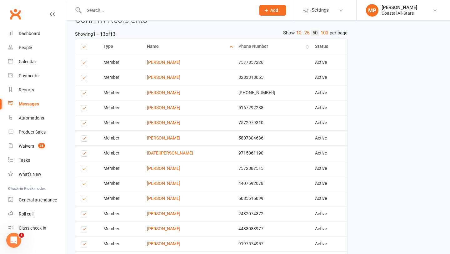
scroll to position [107, 0]
click at [84, 44] on th at bounding box center [86, 47] width 22 height 16
click at [83, 47] on label at bounding box center [85, 46] width 8 height 5
click at [83, 44] on input "checkbox" at bounding box center [83, 44] width 4 height 0
click at [83, 47] on label at bounding box center [85, 46] width 8 height 5
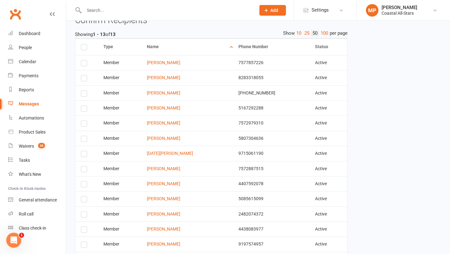
click at [83, 44] on input "checkbox" at bounding box center [83, 44] width 4 height 0
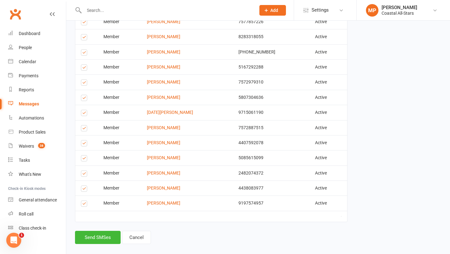
scroll to position [156, 0]
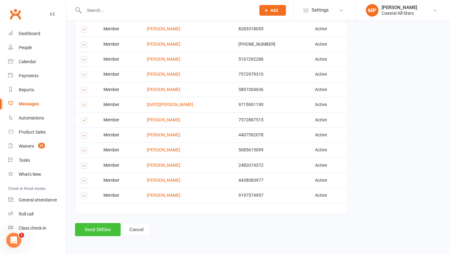
click at [98, 219] on button "Send SMSes" at bounding box center [98, 229] width 46 height 13
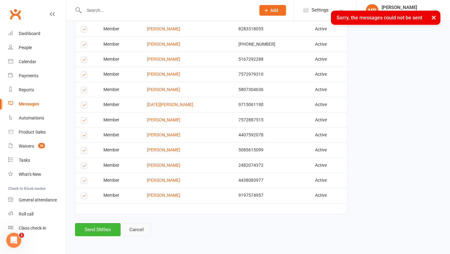
click at [140, 219] on link "Cancel" at bounding box center [136, 229] width 29 height 13
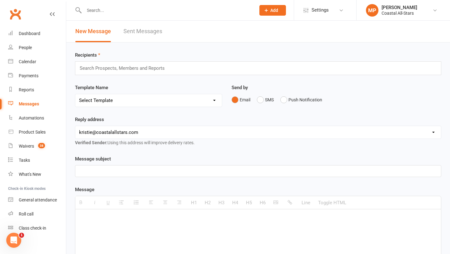
click at [126, 64] on input "text" at bounding box center [125, 68] width 92 height 8
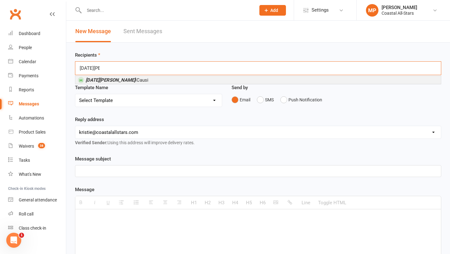
type input "lucia l"
click at [121, 79] on li "Lucia L iCausi" at bounding box center [257, 80] width 365 height 8
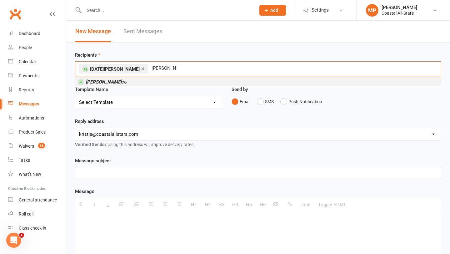
type input "ruby demar"
click at [110, 83] on em "Ruby DeMar" at bounding box center [104, 82] width 36 height 6
type input "jade l"
click at [111, 82] on li "Jade L utz" at bounding box center [257, 82] width 365 height 8
type input "annalee"
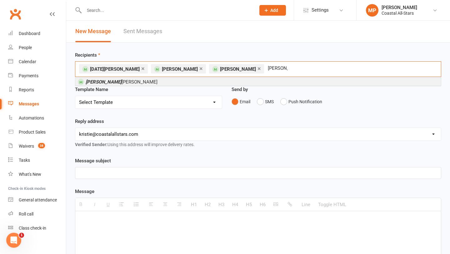
click at [103, 82] on span "Annalee Cortez" at bounding box center [122, 82] width 72 height 6
type input "myra h"
click at [95, 80] on em "Myra H" at bounding box center [106, 82] width 41 height 6
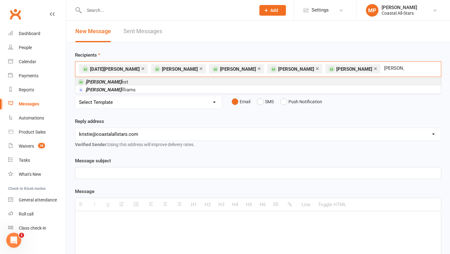
type input "ryan w"
click at [85, 82] on span "Ryan W est" at bounding box center [103, 82] width 50 height 6
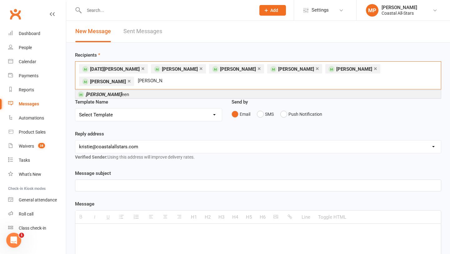
type input "annabelle v"
click at [84, 91] on span "Annabelle V een" at bounding box center [103, 94] width 51 height 6
type input "za"
click at [93, 92] on span "Za ’Mira Walston" at bounding box center [107, 95] width 42 height 6
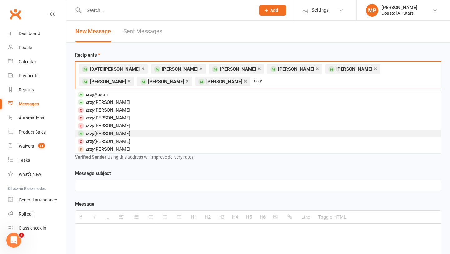
type input "izzy"
click at [109, 132] on li "Izzy Behm" at bounding box center [257, 133] width 365 height 8
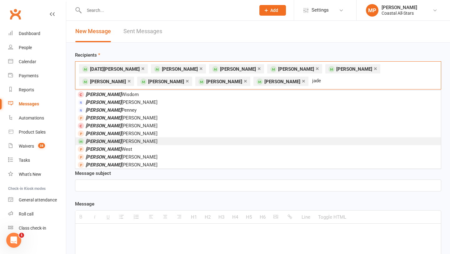
type input "jade"
click at [102, 142] on span "Jade Greene" at bounding box center [122, 141] width 72 height 6
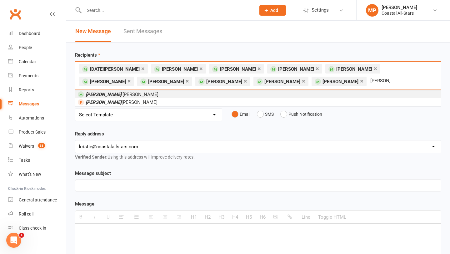
type input "aubrey o"
click at [108, 92] on span "Aubrey O ’Neal" at bounding box center [122, 95] width 73 height 6
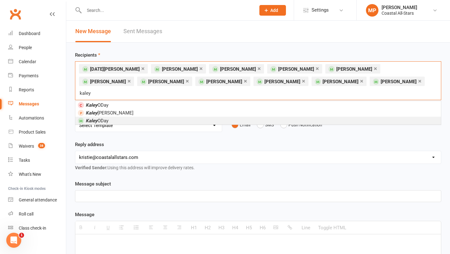
type input "kaley"
click at [107, 118] on span "Kaley ODay" at bounding box center [97, 121] width 23 height 6
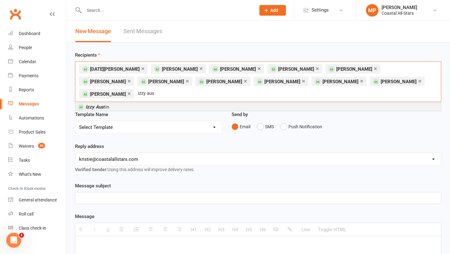
type input "izzy aus"
click at [108, 104] on span "Izzy Aus tin" at bounding box center [97, 107] width 23 height 6
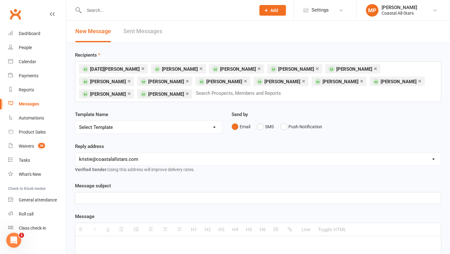
click at [122, 194] on p at bounding box center [258, 197] width 358 height 7
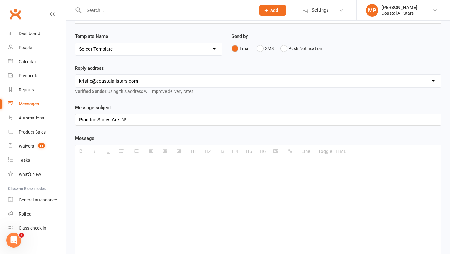
scroll to position [89, 0]
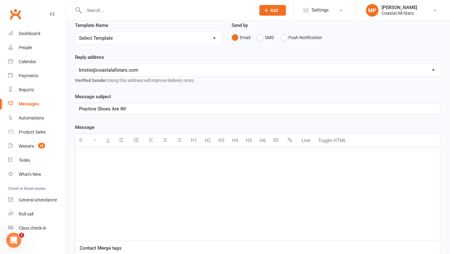
click at [97, 158] on div at bounding box center [257, 194] width 365 height 94
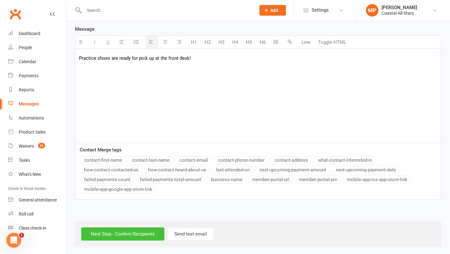
click at [123, 219] on input "Next Step - Confirm Recipients" at bounding box center [122, 233] width 83 height 13
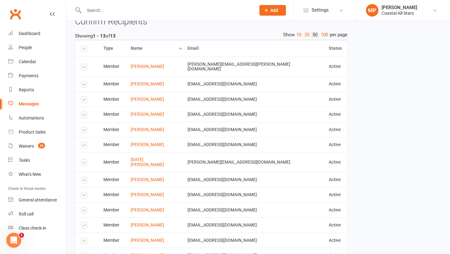
scroll to position [181, 0]
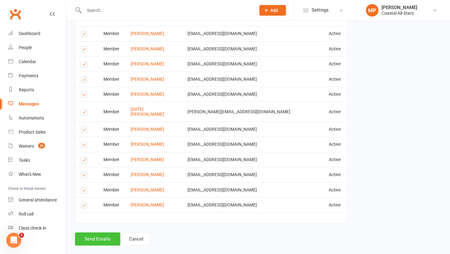
click at [105, 219] on button "Send Emails" at bounding box center [97, 238] width 45 height 13
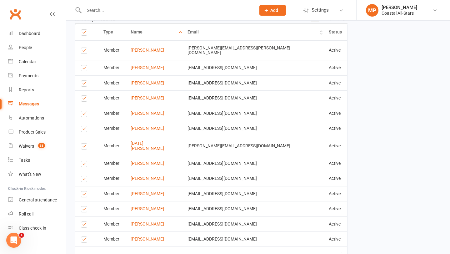
scroll to position [145, 0]
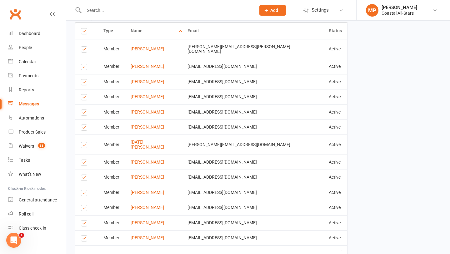
click at [86, 31] on label at bounding box center [85, 30] width 8 height 5
click at [85, 28] on input "checkbox" at bounding box center [83, 28] width 4 height 0
click at [85, 50] on label at bounding box center [85, 50] width 8 height 0
click at [85, 47] on input "checkbox" at bounding box center [83, 47] width 4 height 0
click at [84, 68] on label at bounding box center [85, 68] width 8 height 0
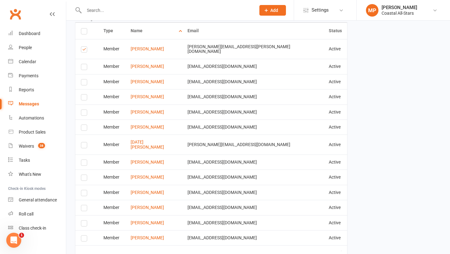
click at [84, 64] on input "checkbox" at bounding box center [83, 64] width 4 height 0
click at [84, 83] on label at bounding box center [85, 83] width 8 height 0
click at [84, 79] on input "checkbox" at bounding box center [83, 79] width 4 height 0
click at [84, 98] on label at bounding box center [85, 98] width 8 height 0
click at [84, 94] on input "checkbox" at bounding box center [83, 94] width 4 height 0
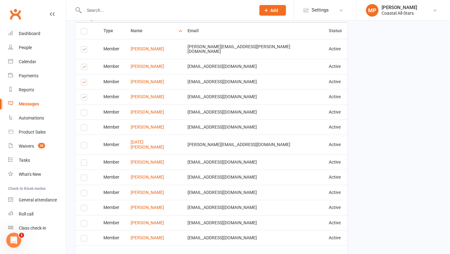
click at [85, 113] on label at bounding box center [85, 113] width 8 height 0
click at [85, 110] on input "checkbox" at bounding box center [83, 110] width 4 height 0
click at [86, 127] on td "Select this" at bounding box center [86, 126] width 22 height 15
click at [85, 128] on label at bounding box center [85, 128] width 8 height 0
click at [85, 125] on input "checkbox" at bounding box center [83, 125] width 4 height 0
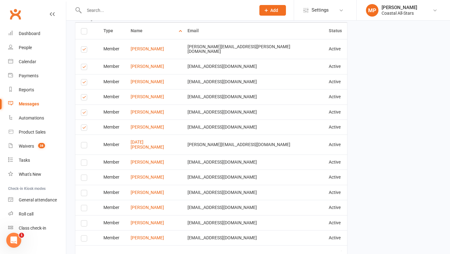
click at [85, 146] on label at bounding box center [85, 146] width 8 height 0
click at [85, 142] on input "checkbox" at bounding box center [83, 142] width 4 height 0
click at [85, 163] on label at bounding box center [85, 163] width 8 height 0
click at [85, 160] on input "checkbox" at bounding box center [83, 160] width 4 height 0
click at [84, 178] on label at bounding box center [85, 178] width 8 height 0
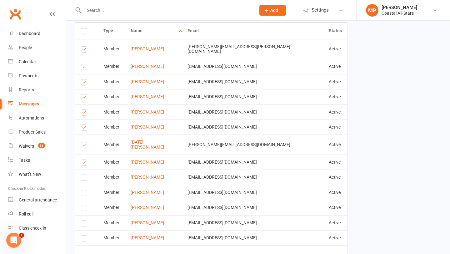
click at [84, 175] on input "checkbox" at bounding box center [83, 175] width 4 height 0
click at [84, 194] on label at bounding box center [85, 194] width 8 height 0
click at [84, 190] on input "checkbox" at bounding box center [83, 190] width 4 height 0
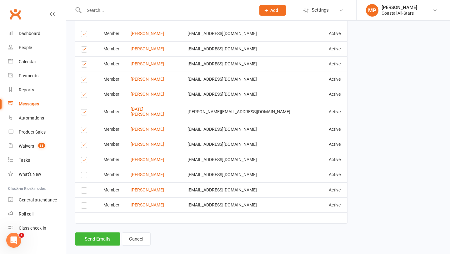
click at [83, 176] on label at bounding box center [85, 176] width 8 height 0
click at [83, 172] on input "checkbox" at bounding box center [83, 172] width 4 height 0
click at [84, 191] on label at bounding box center [85, 191] width 8 height 0
click at [84, 187] on input "checkbox" at bounding box center [83, 187] width 4 height 0
click at [83, 206] on label at bounding box center [85, 206] width 8 height 0
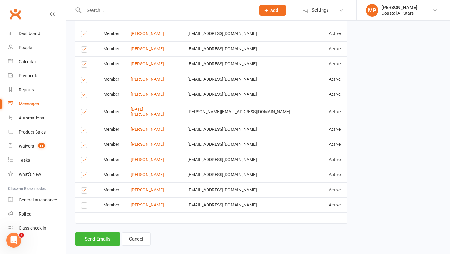
click at [83, 202] on input "checkbox" at bounding box center [83, 202] width 4 height 0
click at [96, 219] on button "Send Emails" at bounding box center [97, 238] width 45 height 13
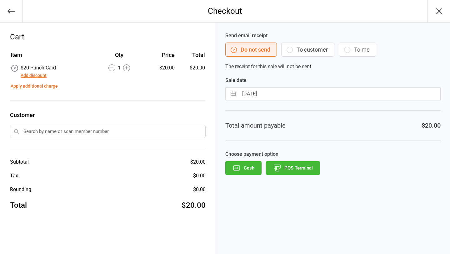
click at [245, 166] on button "Cash" at bounding box center [243, 168] width 36 height 14
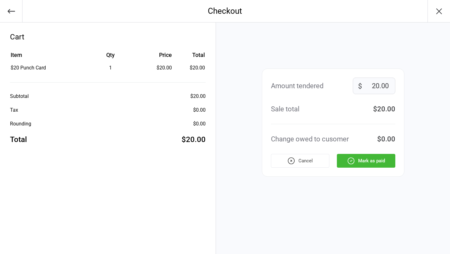
click at [378, 153] on div "Amount tendered 20.00 $ Sale total $20.00 Change owed to cusomer $0.00 Cancel […" at bounding box center [333, 122] width 142 height 108
click at [376, 161] on button "Mark as paid" at bounding box center [366, 161] width 58 height 14
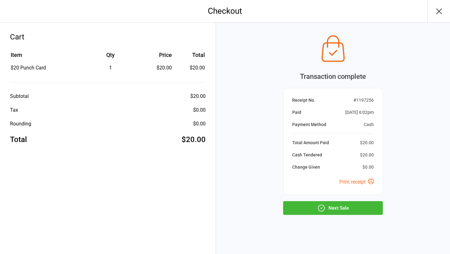
click at [326, 205] on button "Next Sale" at bounding box center [333, 208] width 100 height 14
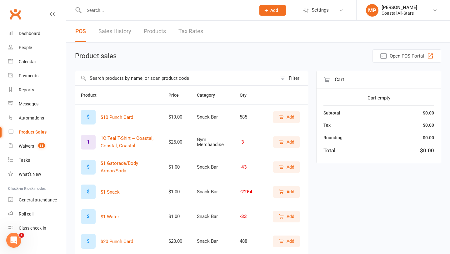
click at [285, 217] on span "Add" at bounding box center [286, 216] width 16 height 7
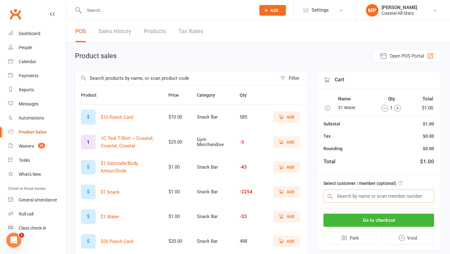
click at [377, 196] on input "text" at bounding box center [378, 195] width 111 height 13
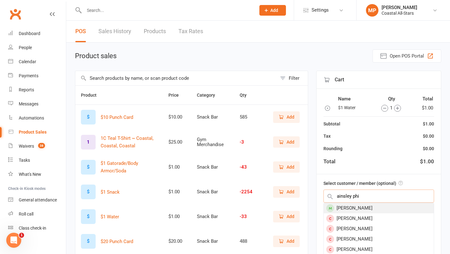
type input "ainsley phi"
click at [382, 208] on div "[PERSON_NAME]" at bounding box center [379, 208] width 110 height 10
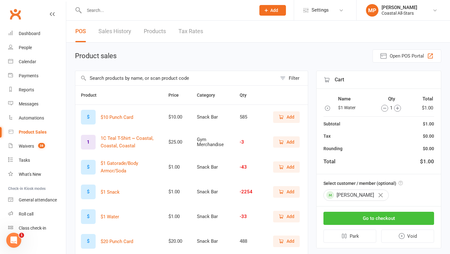
click at [377, 219] on button "Go to checkout" at bounding box center [378, 217] width 111 height 13
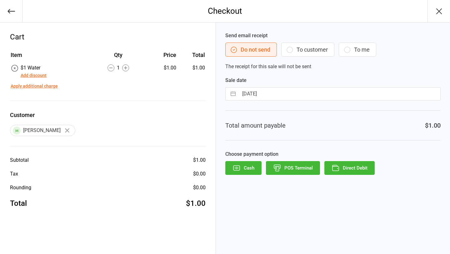
click at [351, 168] on button "Direct Debit" at bounding box center [349, 168] width 50 height 14
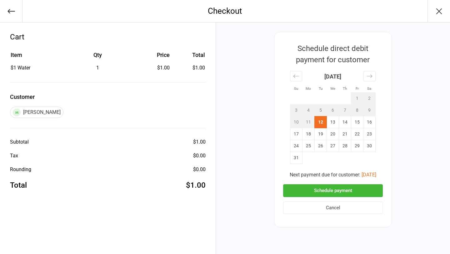
click at [350, 190] on button "Schedule payment" at bounding box center [333, 190] width 100 height 13
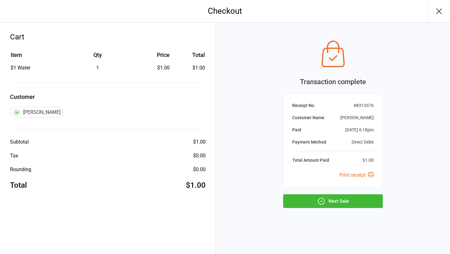
click at [332, 203] on button "Next Sale" at bounding box center [333, 201] width 100 height 14
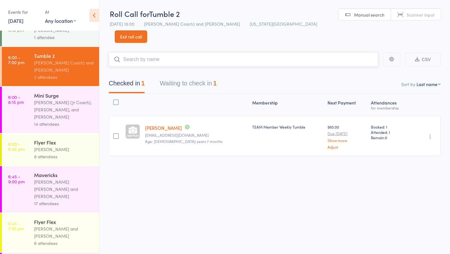
scroll to position [845, 0]
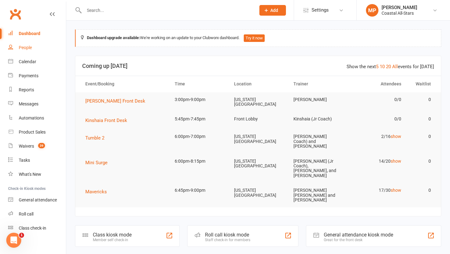
click at [42, 48] on link "People" at bounding box center [37, 48] width 58 height 14
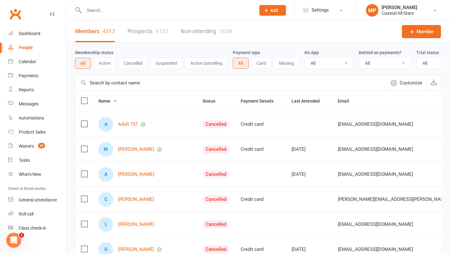
click at [164, 12] on input "text" at bounding box center [166, 10] width 169 height 9
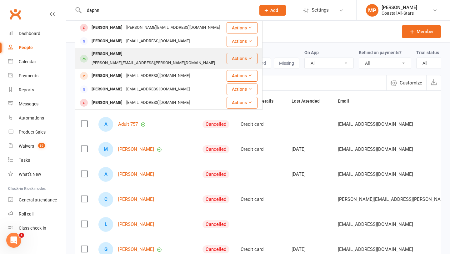
type input "daphn"
click at [123, 58] on div "[PERSON_NAME][EMAIL_ADDRESS][PERSON_NAME][DOMAIN_NAME]" at bounding box center [153, 62] width 127 height 9
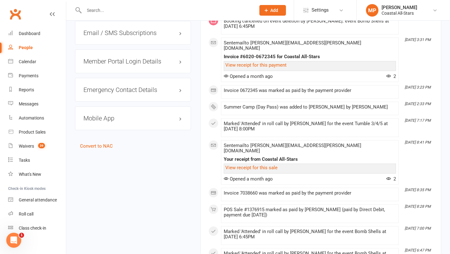
scroll to position [900, 0]
click at [28, 132] on div "Product Sales" at bounding box center [32, 131] width 27 height 5
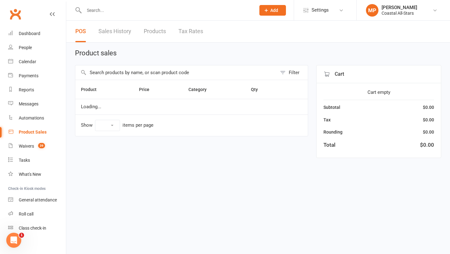
select select "10"
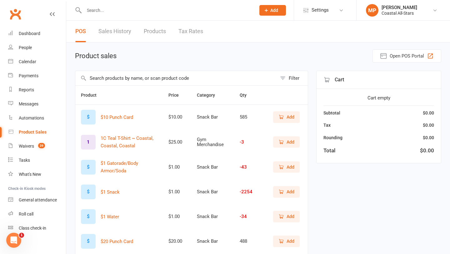
click at [278, 193] on button "Add" at bounding box center [286, 191] width 27 height 11
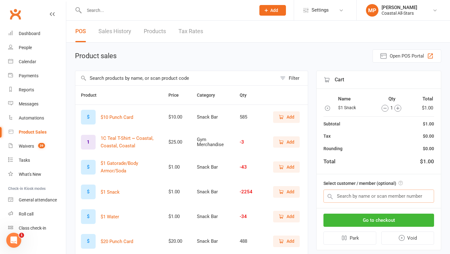
click at [346, 199] on input "text" at bounding box center [378, 195] width 111 height 13
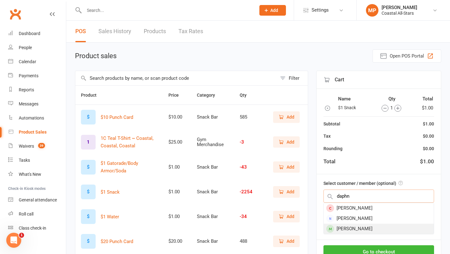
type input "daphn"
click at [366, 230] on div "[PERSON_NAME]" at bounding box center [379, 228] width 110 height 10
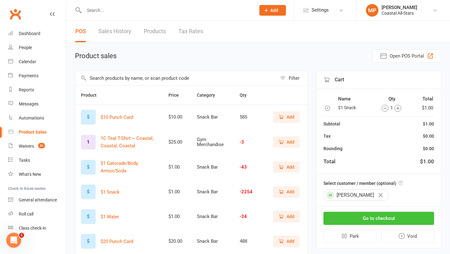
click at [384, 218] on button "Go to checkout" at bounding box center [378, 217] width 111 height 13
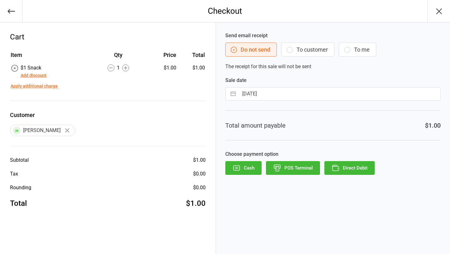
click at [355, 169] on button "Direct Debit" at bounding box center [349, 168] width 50 height 14
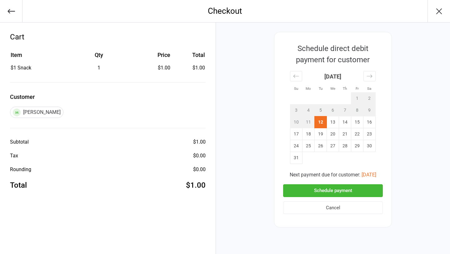
click at [346, 188] on button "Schedule payment" at bounding box center [333, 190] width 100 height 13
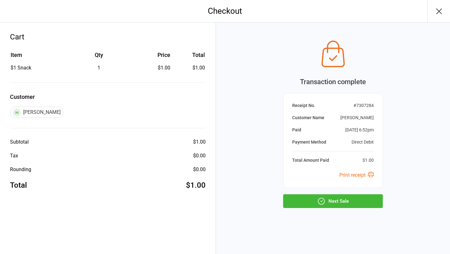
click at [340, 204] on button "Next Sale" at bounding box center [333, 201] width 100 height 14
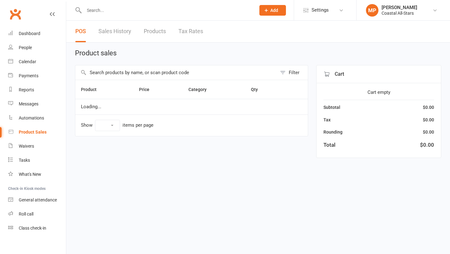
select select "10"
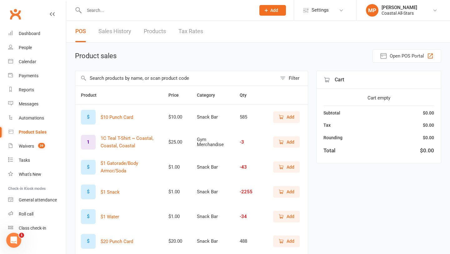
click at [105, 9] on input "text" at bounding box center [166, 10] width 169 height 9
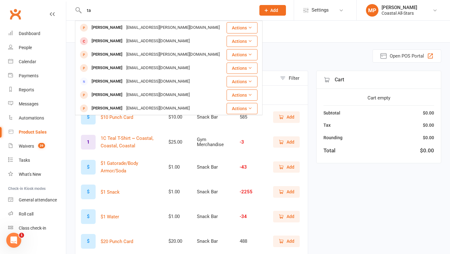
type input "t"
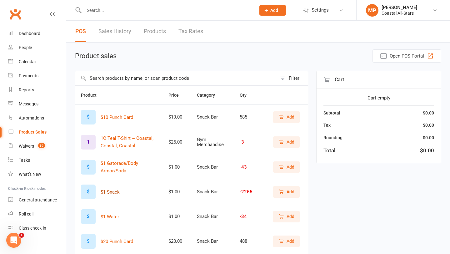
click at [116, 188] on button "$1 Snack" at bounding box center [110, 191] width 19 height 7
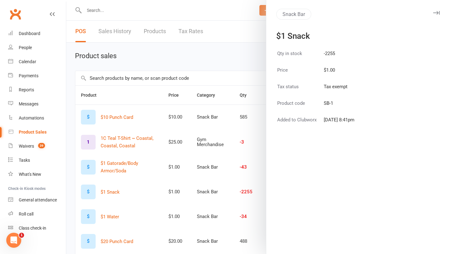
click at [110, 190] on div at bounding box center [258, 127] width 384 height 254
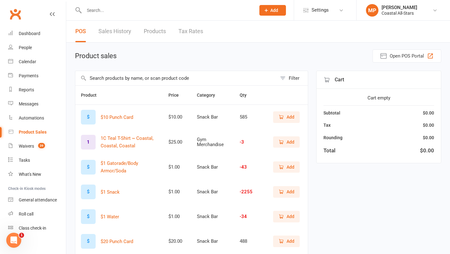
click at [290, 190] on span "Add" at bounding box center [290, 191] width 8 height 7
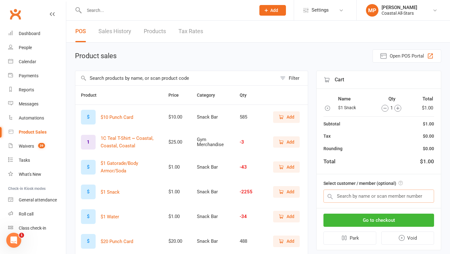
click at [365, 199] on input "text" at bounding box center [378, 195] width 111 height 13
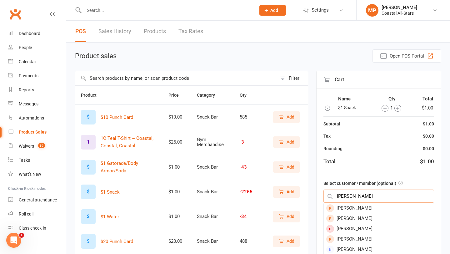
type input "[PERSON_NAME]"
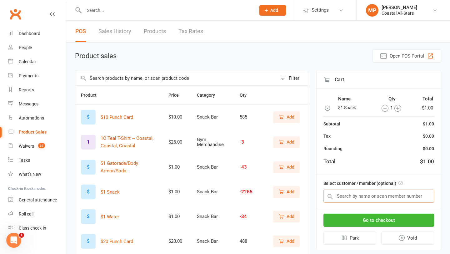
click at [341, 197] on input "text" at bounding box center [378, 195] width 111 height 13
click at [342, 197] on input "text" at bounding box center [378, 195] width 111 height 13
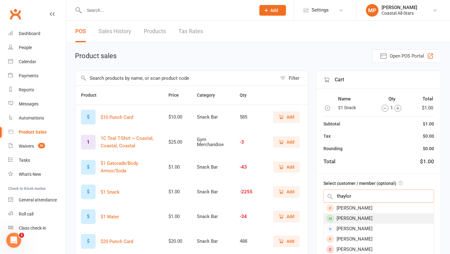
type input "thaylor"
click at [365, 216] on div "[PERSON_NAME]" at bounding box center [379, 218] width 110 height 10
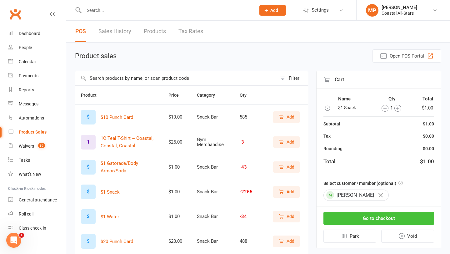
click at [364, 221] on button "Go to checkout" at bounding box center [378, 217] width 111 height 13
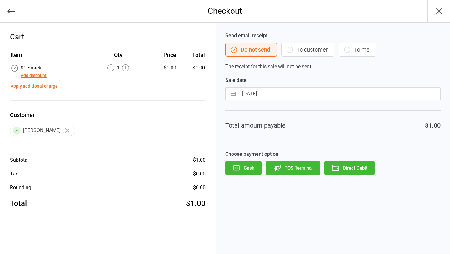
click at [346, 166] on button "Direct Debit" at bounding box center [349, 168] width 50 height 14
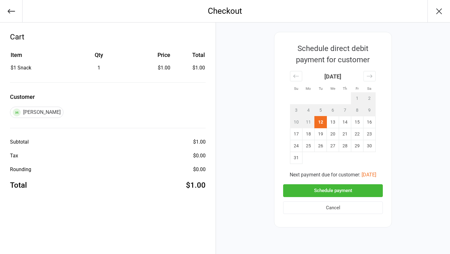
click at [325, 190] on button "Schedule payment" at bounding box center [333, 190] width 100 height 13
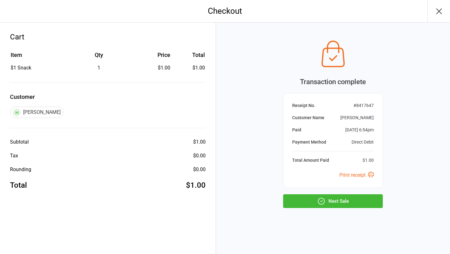
click at [333, 201] on button "Next Sale" at bounding box center [333, 201] width 100 height 14
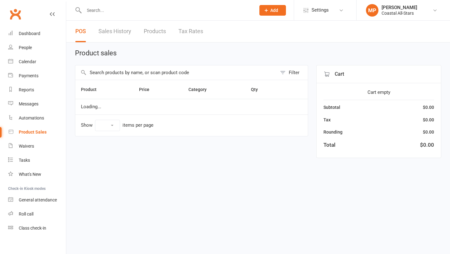
select select "10"
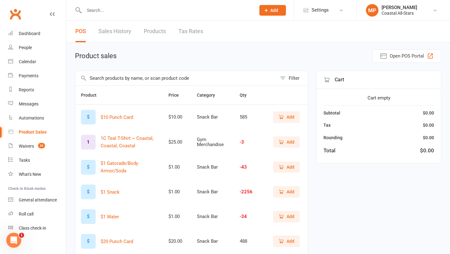
click at [282, 216] on icon "button" at bounding box center [281, 216] width 6 height 6
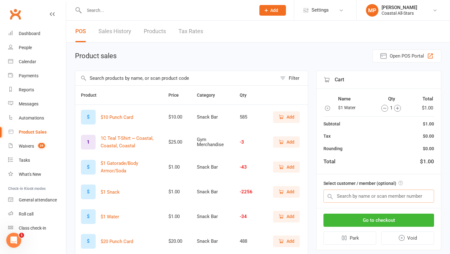
click at [358, 197] on input "text" at bounding box center [378, 195] width 111 height 13
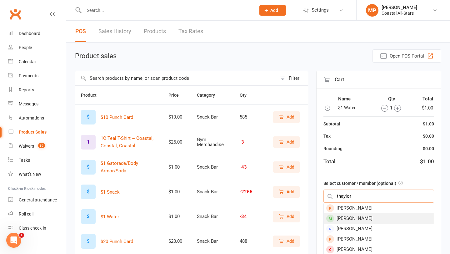
type input "thaylor"
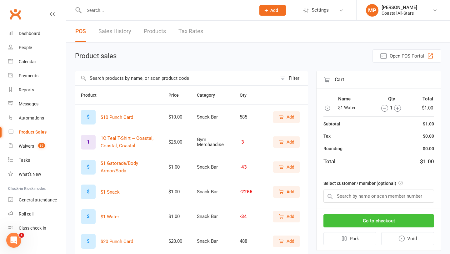
click at [374, 220] on button "Go to checkout" at bounding box center [378, 220] width 111 height 13
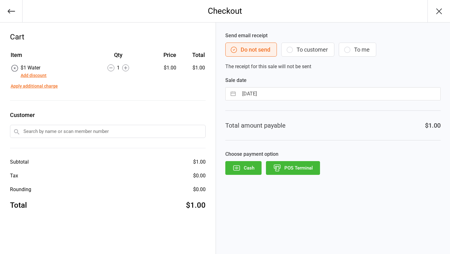
click at [306, 165] on button "POS Terminal" at bounding box center [293, 168] width 54 height 14
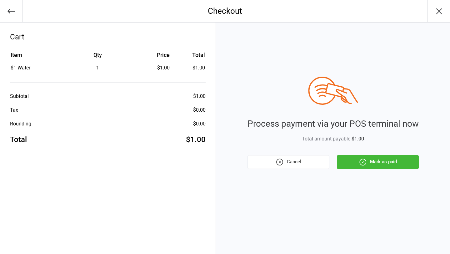
click at [309, 156] on button "Cancel" at bounding box center [288, 162] width 82 height 14
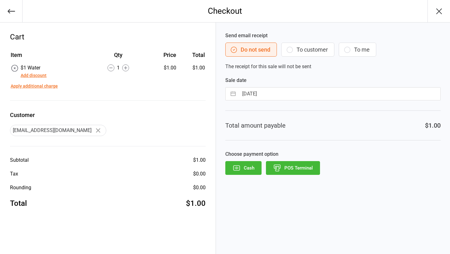
click at [14, 13] on icon "button" at bounding box center [11, 11] width 9 height 9
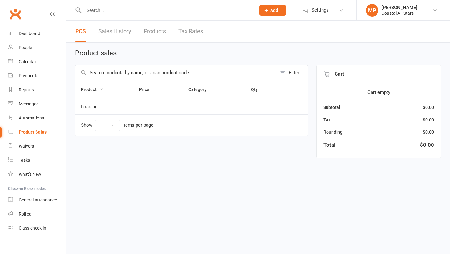
select select "10"
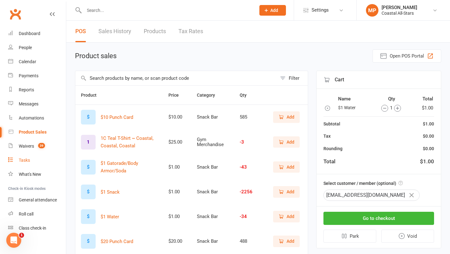
scroll to position [5, 0]
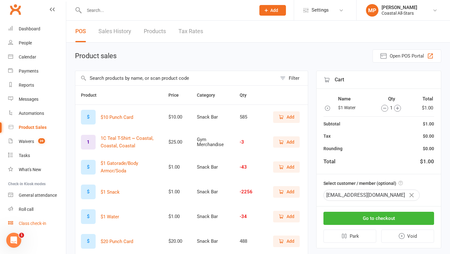
click at [36, 221] on div "Class check-in" at bounding box center [32, 223] width 27 height 5
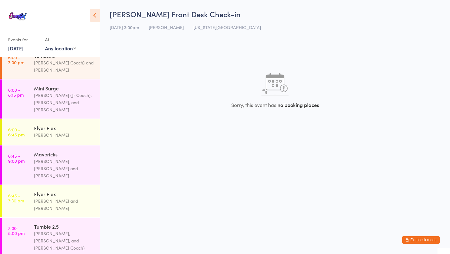
scroll to position [675, 0]
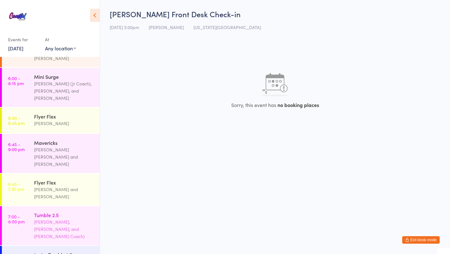
click at [66, 218] on div "Harper Webster, Jacob Westbrooks, and Stella (Jr Coach)" at bounding box center [64, 229] width 60 height 22
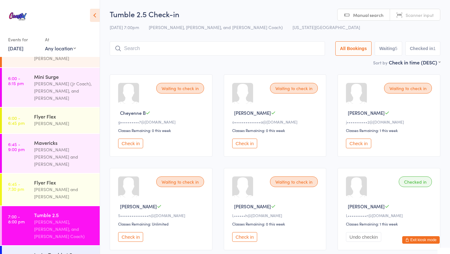
click at [244, 144] on button "Check in" at bounding box center [244, 143] width 25 height 10
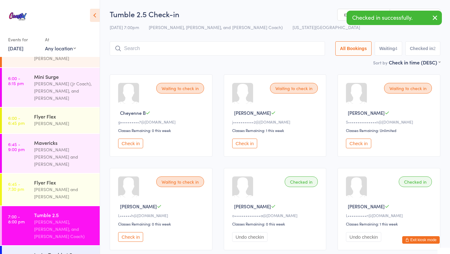
click at [276, 88] on div "Waiting to check in" at bounding box center [294, 88] width 48 height 11
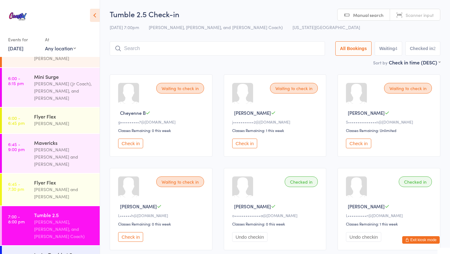
click at [436, 17] on link "Scanner input" at bounding box center [415, 15] width 50 height 12
click at [96, 17] on icon at bounding box center [95, 15] width 10 height 13
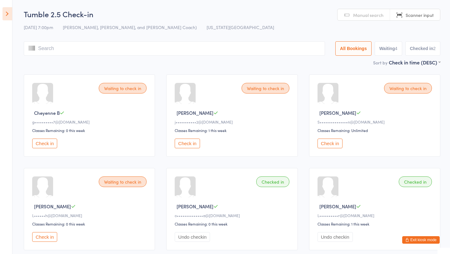
click at [6, 18] on icon at bounding box center [7, 13] width 10 height 13
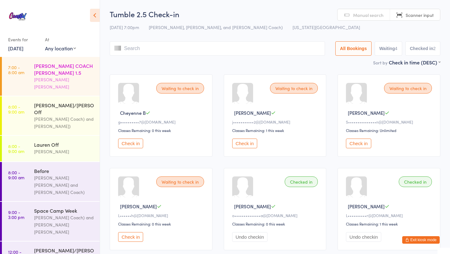
click at [45, 78] on div "[PERSON_NAME] [PERSON_NAME]" at bounding box center [64, 83] width 60 height 14
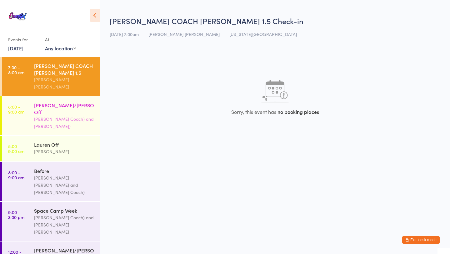
click at [56, 121] on div "Liliana/Olivia Off Liliana (Jr Coach) and Olivia (Jr Coach)" at bounding box center [67, 115] width 66 height 39
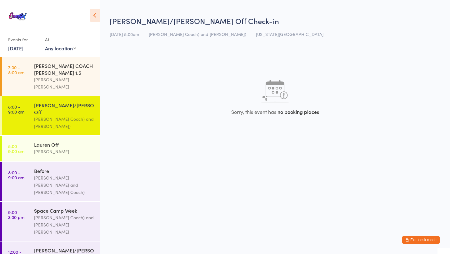
click at [406, 241] on button "Exit kiosk mode" at bounding box center [420, 239] width 37 height 7
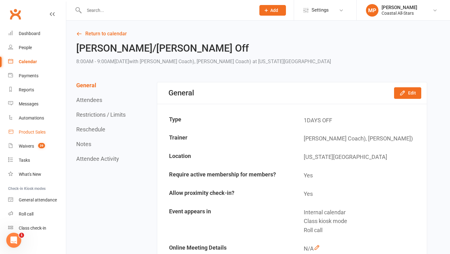
click at [31, 132] on div "Product Sales" at bounding box center [32, 131] width 27 height 5
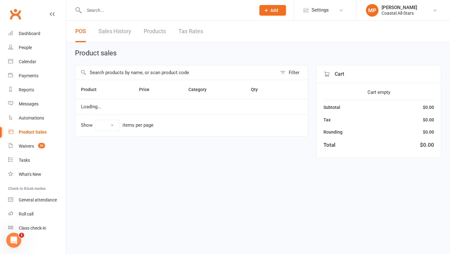
select select "10"
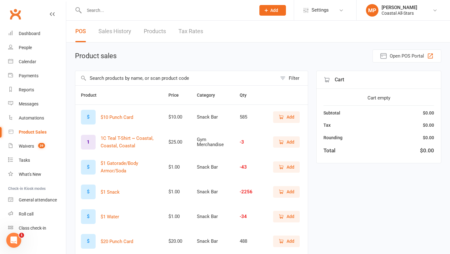
click at [276, 116] on button "Add" at bounding box center [286, 116] width 27 height 11
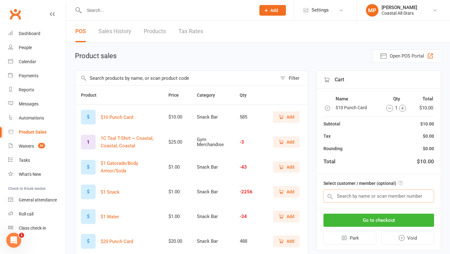
click at [338, 194] on input "text" at bounding box center [378, 195] width 111 height 13
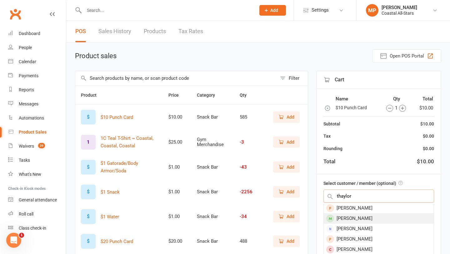
type input "thaylor"
click at [354, 216] on div "[PERSON_NAME]" at bounding box center [379, 218] width 110 height 10
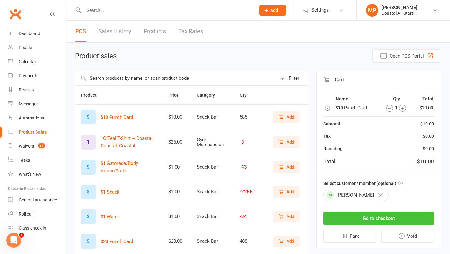
click at [378, 219] on button "Go to checkout" at bounding box center [378, 217] width 111 height 13
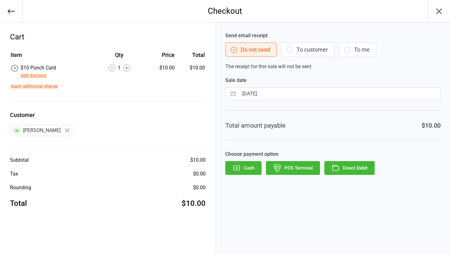
click at [353, 172] on button "Direct Debit" at bounding box center [349, 168] width 50 height 14
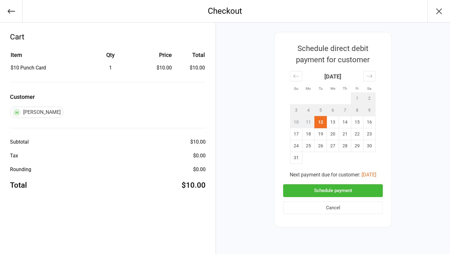
click at [329, 190] on button "Schedule payment" at bounding box center [333, 190] width 100 height 13
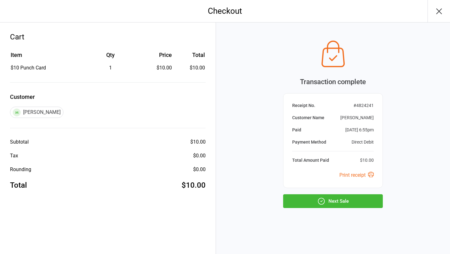
click at [327, 200] on button "Next Sale" at bounding box center [333, 201] width 100 height 14
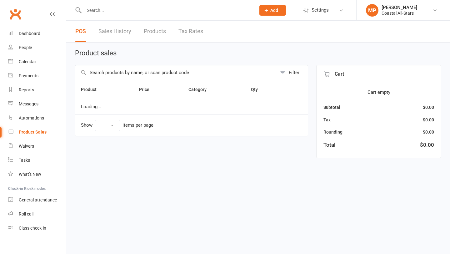
select select "10"
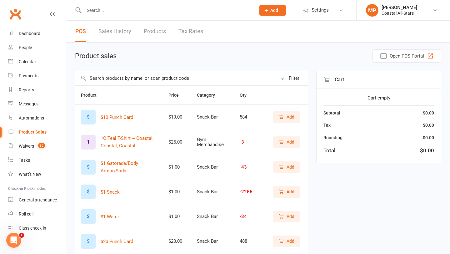
click at [159, 81] on input "text" at bounding box center [175, 78] width 201 height 14
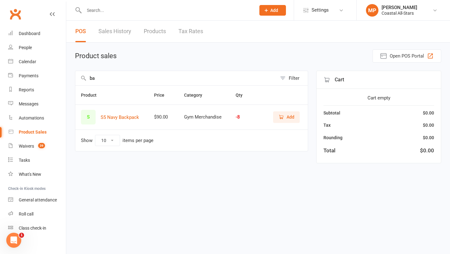
type input "b"
type input "f"
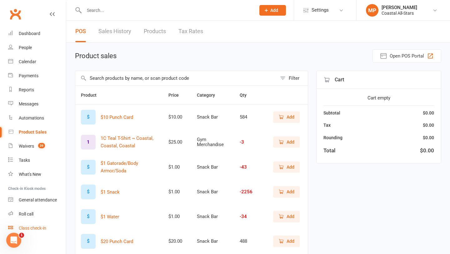
click at [27, 228] on div "Class check-in" at bounding box center [32, 227] width 27 height 5
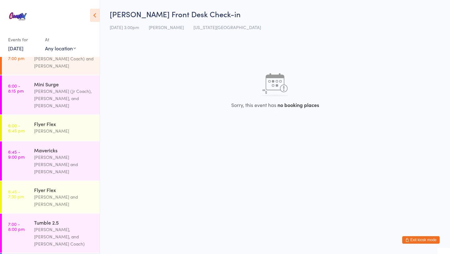
scroll to position [669, 0]
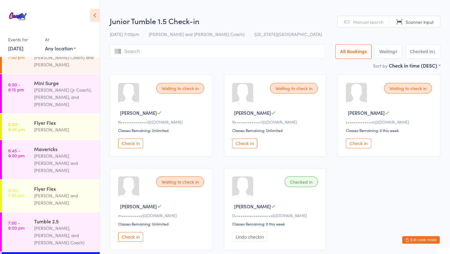
click at [171, 53] on input "search" at bounding box center [217, 51] width 215 height 14
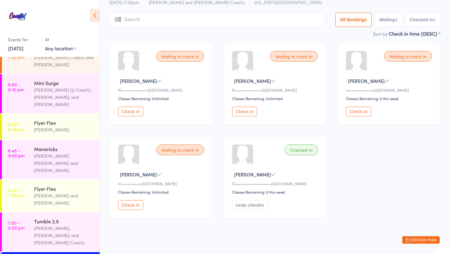
scroll to position [39, 0]
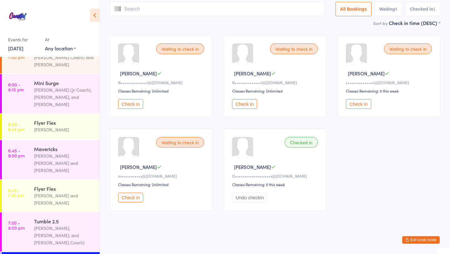
click at [191, 141] on div "Waiting to check in" at bounding box center [180, 142] width 48 height 11
click at [132, 198] on button "Check in" at bounding box center [130, 197] width 25 height 10
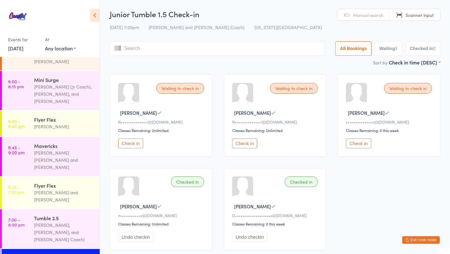
scroll to position [675, 0]
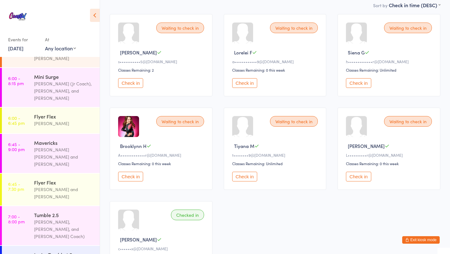
scroll to position [73, 0]
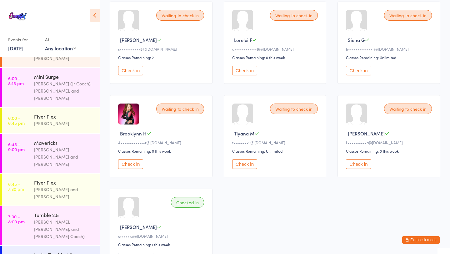
click at [251, 169] on div "Waiting to check in Tiyana M t••••••••9@[DOMAIN_NAME] Classes Remaining: Unlimi…" at bounding box center [275, 136] width 103 height 82
click at [241, 162] on button "Check in" at bounding box center [244, 164] width 25 height 10
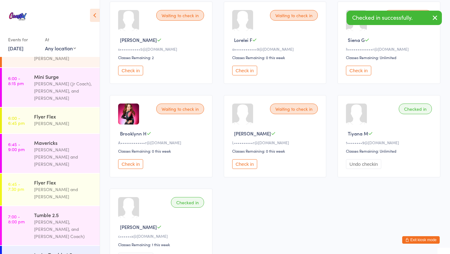
click at [245, 161] on button "Check in" at bounding box center [244, 164] width 25 height 10
click at [245, 161] on button "Undo checkin" at bounding box center [249, 164] width 35 height 10
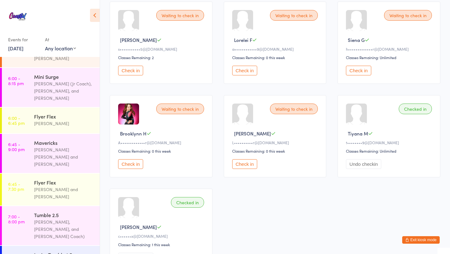
click at [243, 162] on button "Check in" at bounding box center [244, 164] width 25 height 10
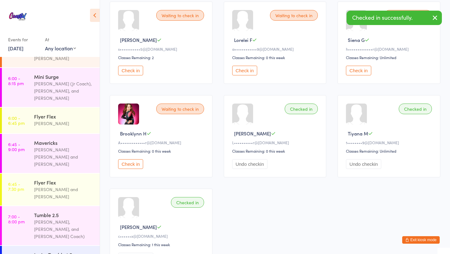
click at [266, 180] on div "Waiting to check in [PERSON_NAME] C s•••••••••••5@[DOMAIN_NAME] Classes Remaini…" at bounding box center [275, 136] width 342 height 280
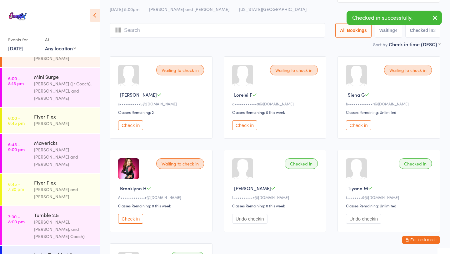
scroll to position [0, 0]
